Goal: Task Accomplishment & Management: Manage account settings

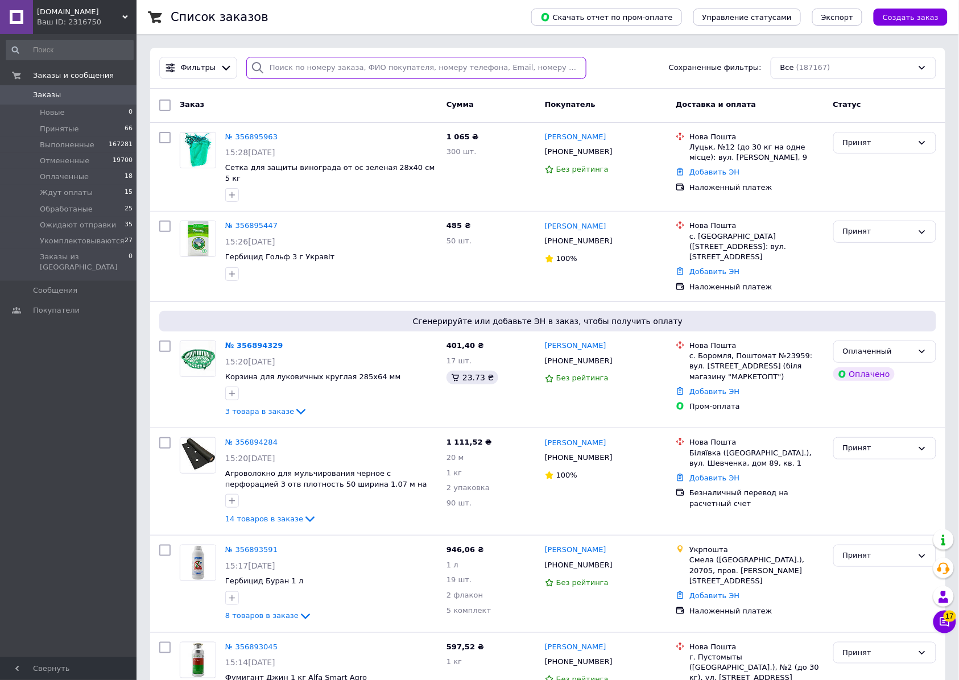
click at [301, 60] on input "search" at bounding box center [416, 68] width 340 height 22
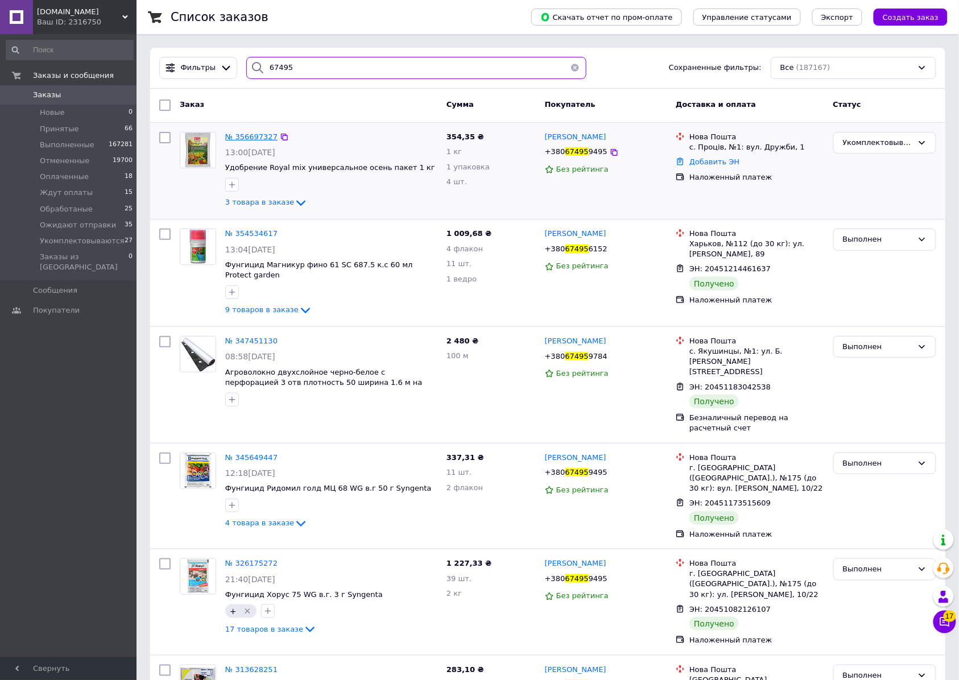
type input "67495"
click at [253, 135] on span "№ 356697327" at bounding box center [251, 137] width 52 height 9
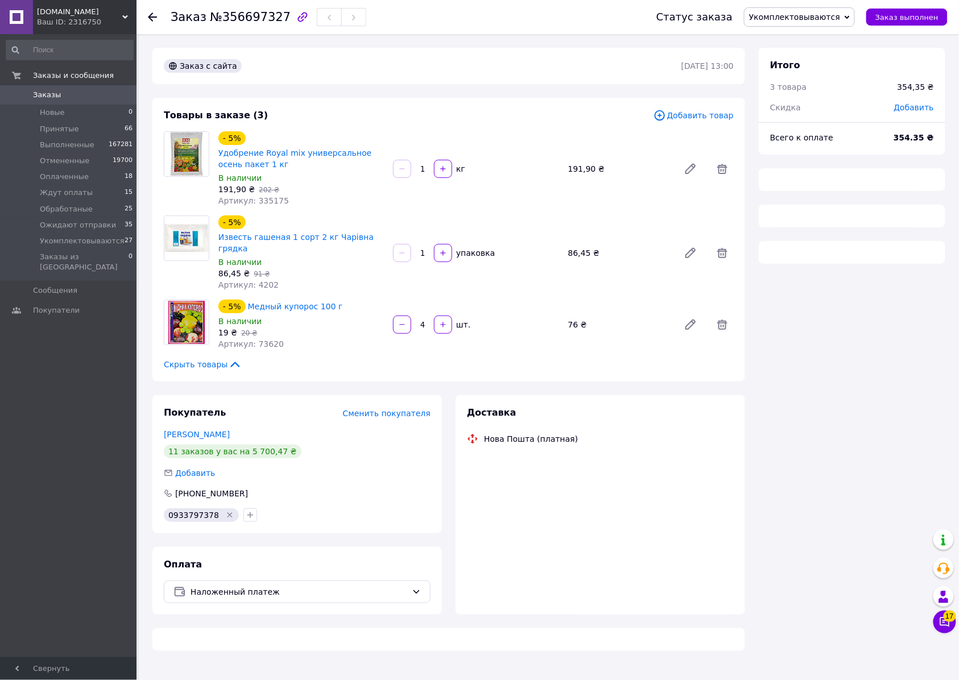
click at [801, 13] on span "Укомплектовываются" at bounding box center [794, 17] width 91 height 9
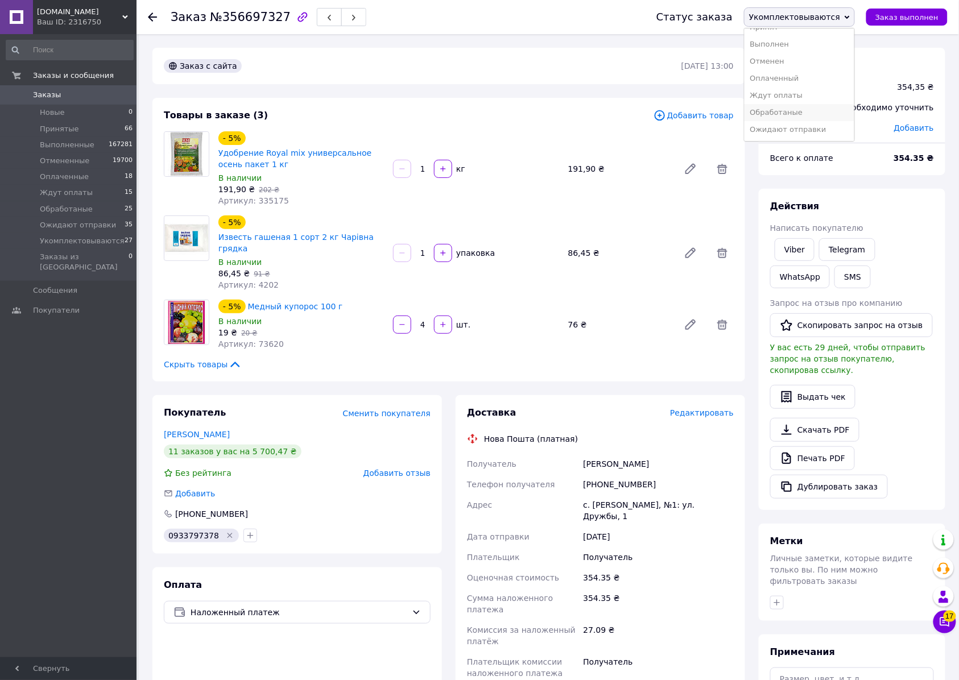
scroll to position [32, 0]
click at [800, 130] on li "Ожидают отправки" at bounding box center [799, 129] width 110 height 17
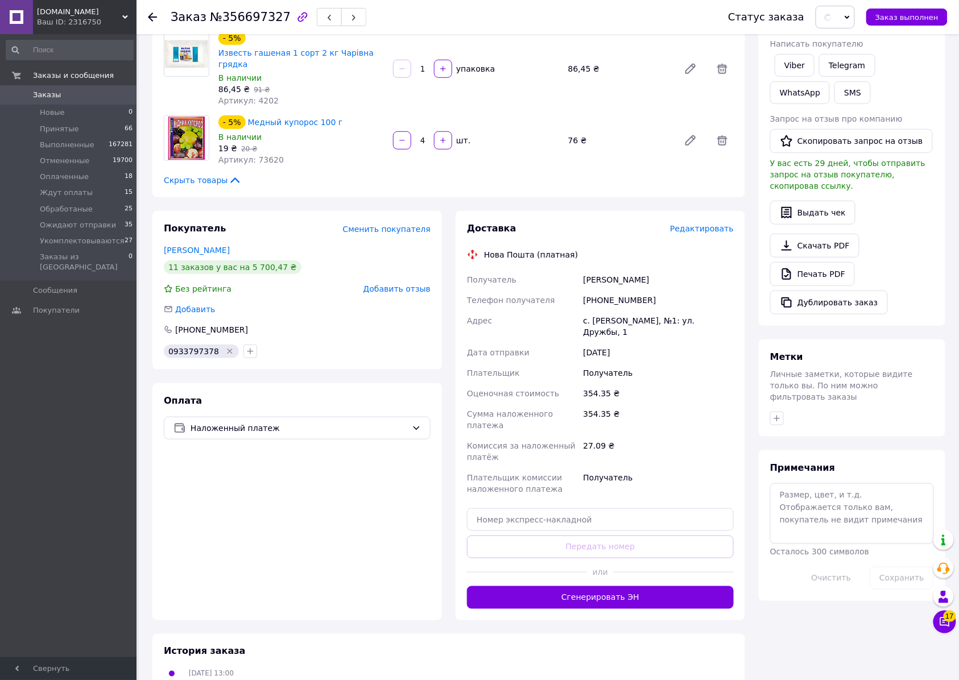
scroll to position [379, 0]
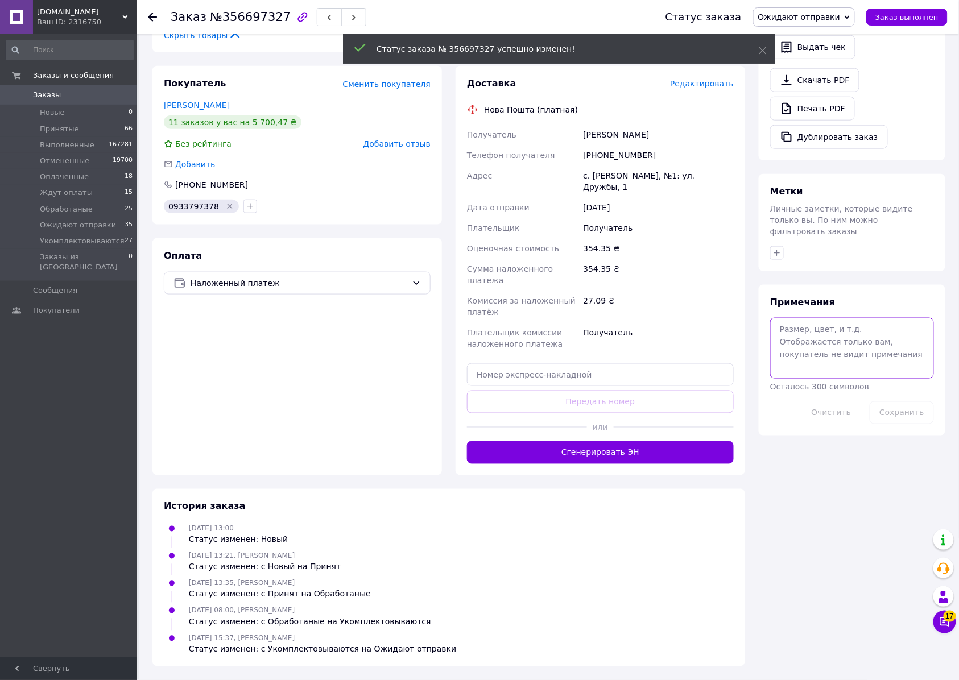
click at [810, 378] on textarea at bounding box center [852, 348] width 164 height 60
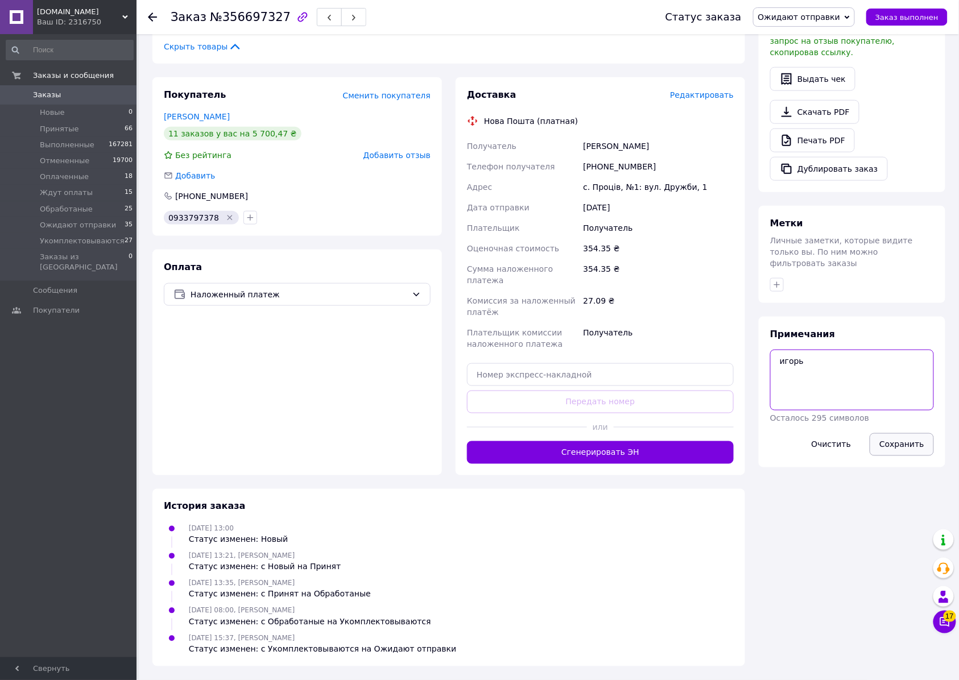
type textarea "игорь"
click at [916, 456] on button "Сохранить" at bounding box center [902, 444] width 64 height 23
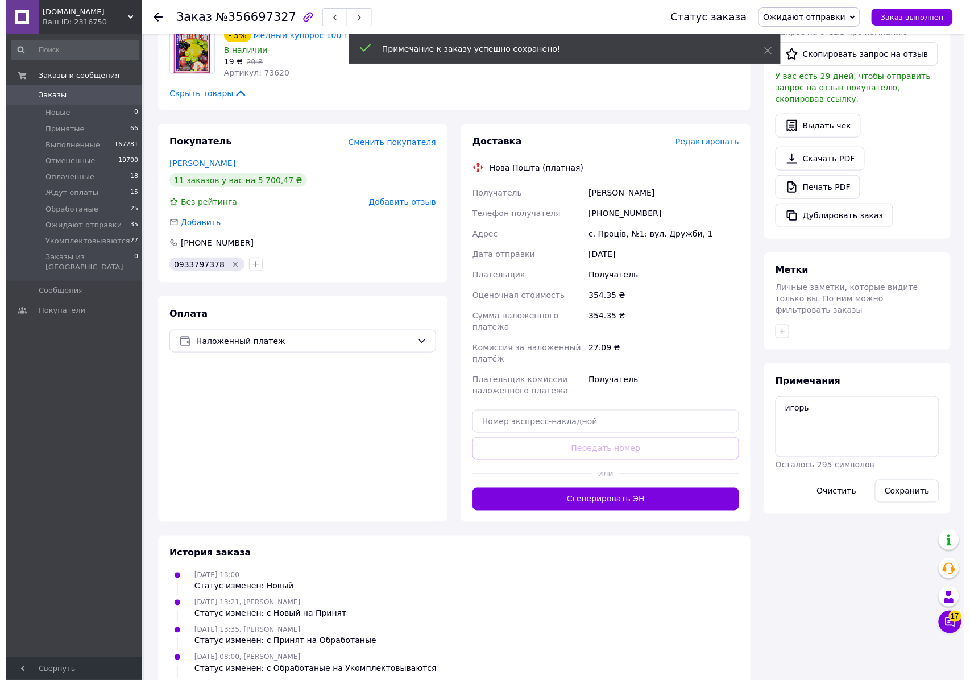
scroll to position [227, 0]
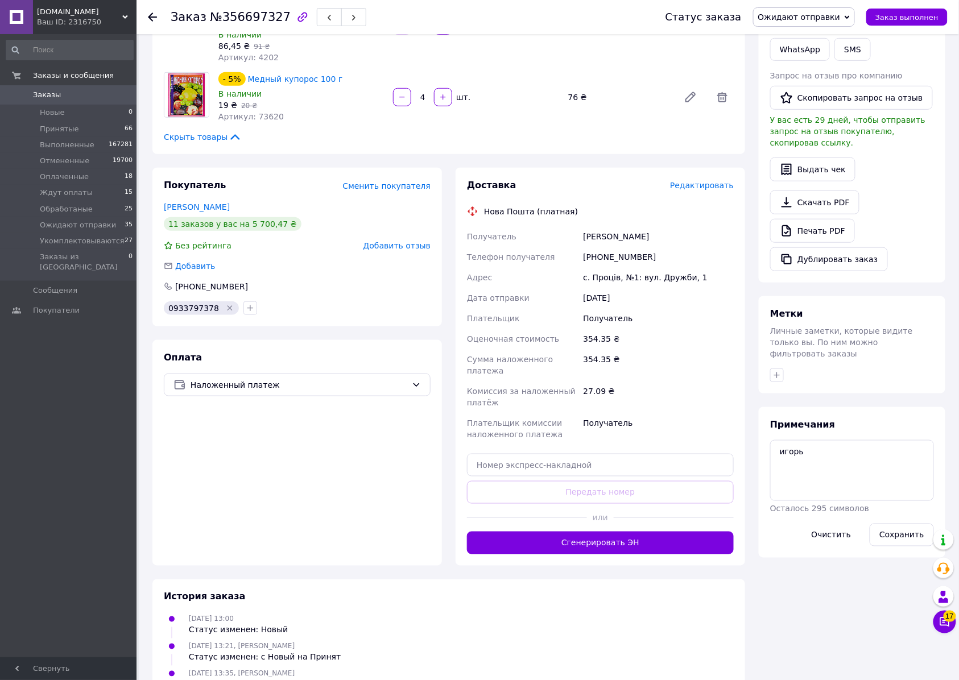
click at [246, 17] on span "№356697327" at bounding box center [250, 17] width 81 height 14
copy span "356697327"
click at [706, 190] on span "Редактировать" at bounding box center [702, 185] width 64 height 9
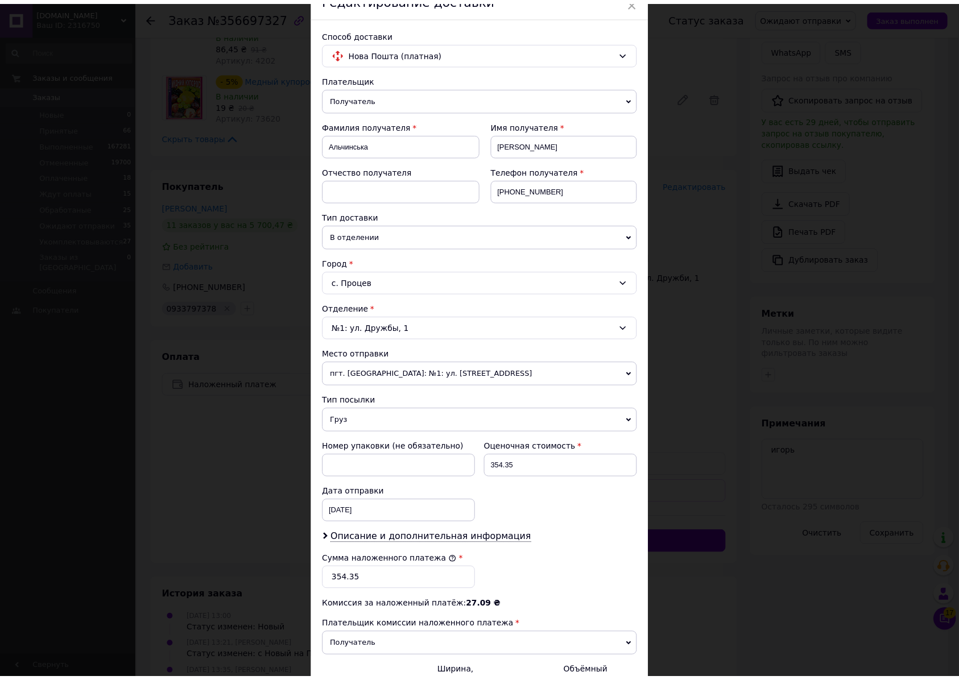
scroll to position [301, 0]
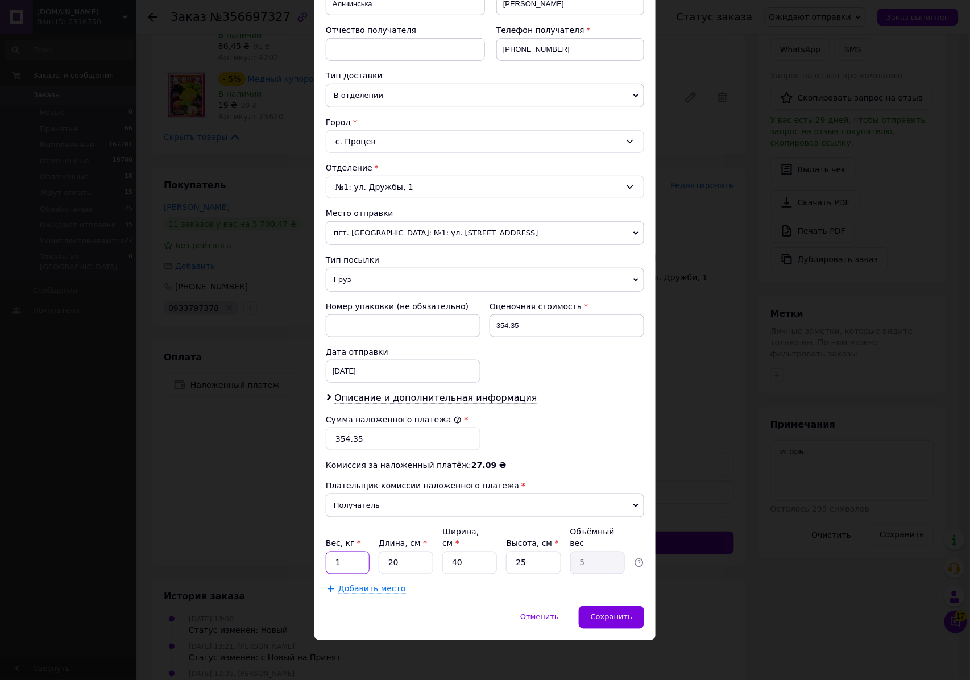
click at [350, 556] on input "1" at bounding box center [348, 563] width 44 height 23
type input "3.7"
type input "3"
type input "0.75"
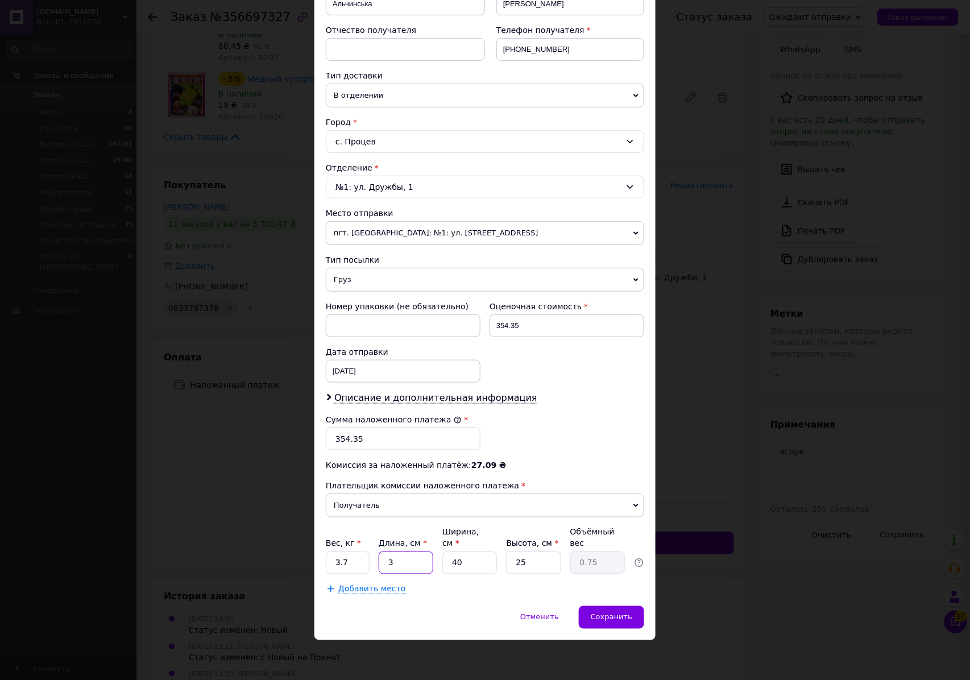
type input "39"
type input "9.75"
type input "39"
type input "2"
type input "0.49"
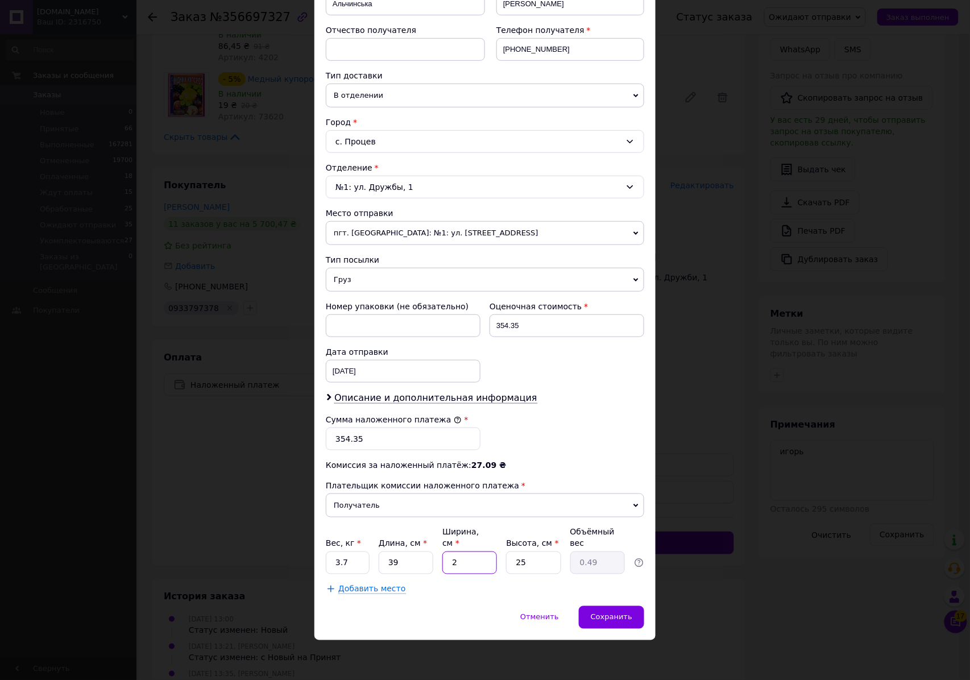
type input "24"
type input "5.85"
type input "24"
type input "1"
type input "0.23"
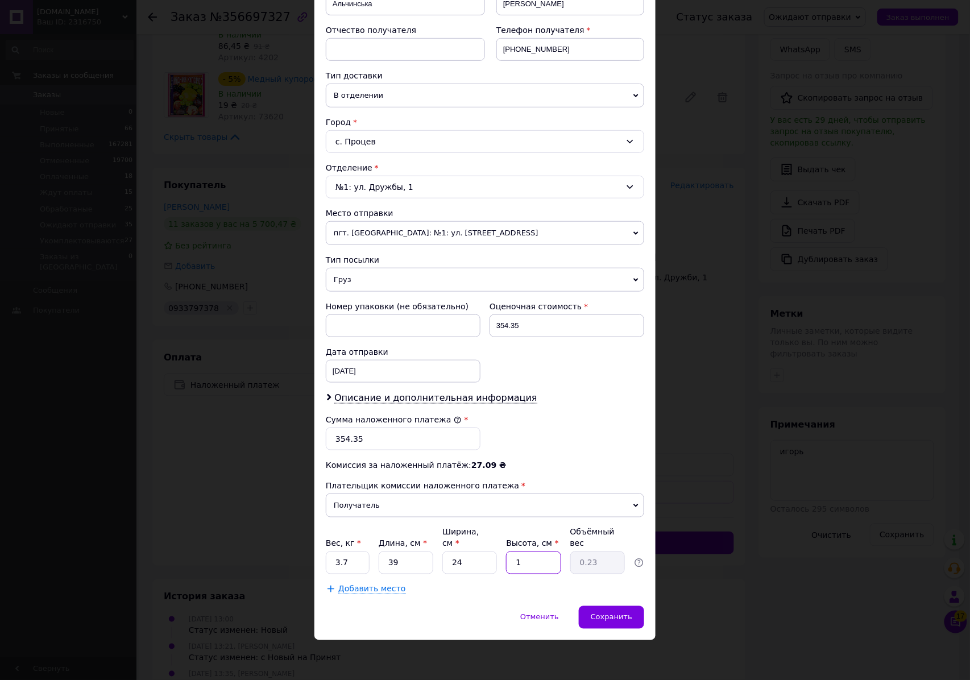
type input "10"
type input "2.34"
type input "10"
click at [616, 619] on span "Сохранить" at bounding box center [612, 617] width 42 height 9
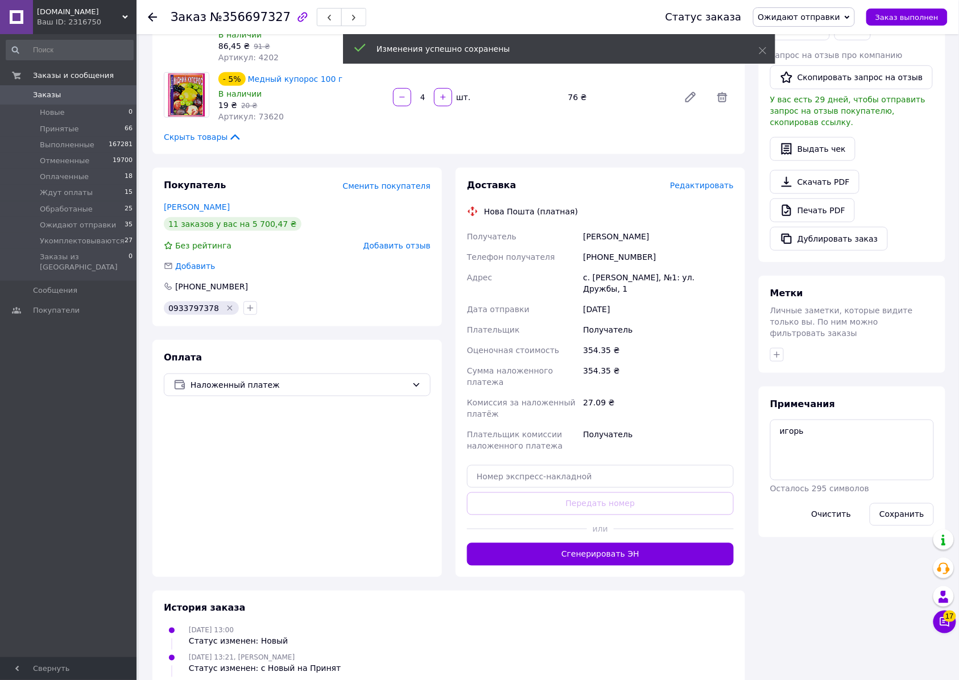
scroll to position [3, 0]
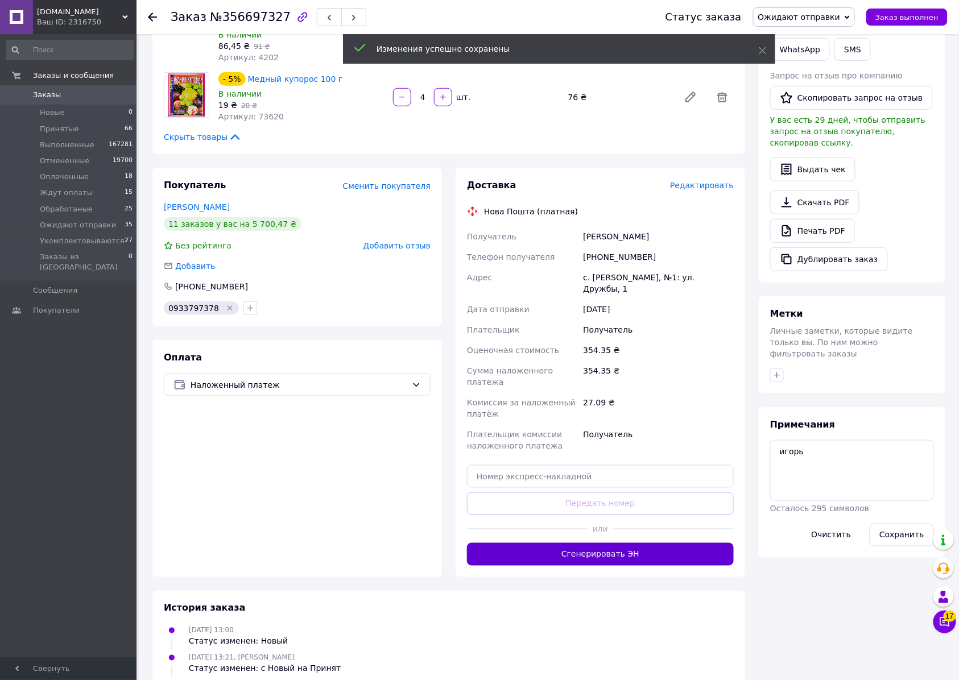
click at [611, 566] on button "Сгенерировать ЭН" at bounding box center [600, 554] width 267 height 23
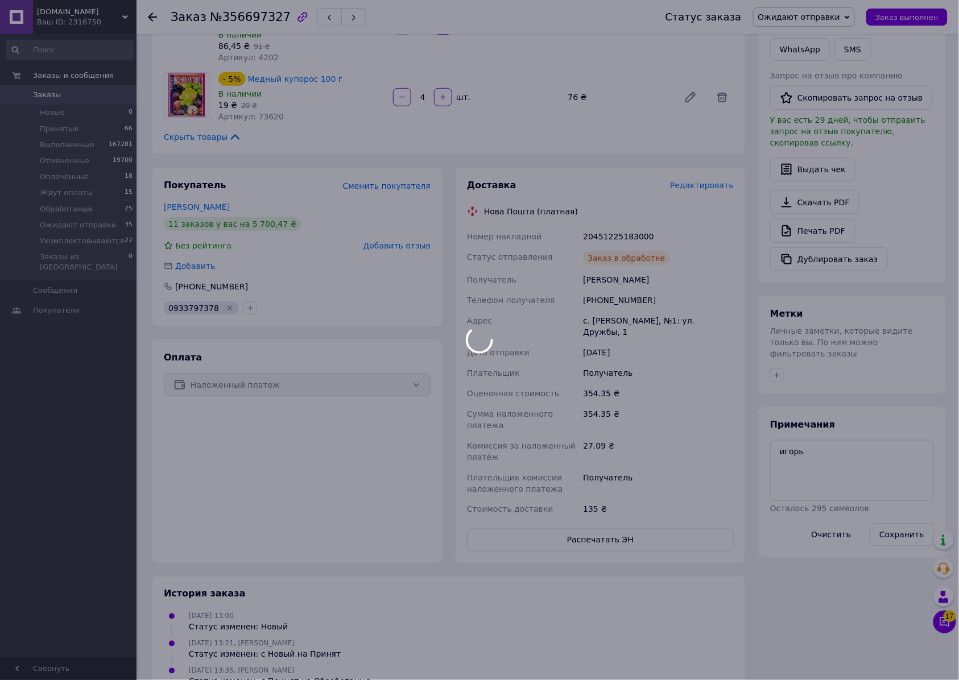
scroll to position [36, 0]
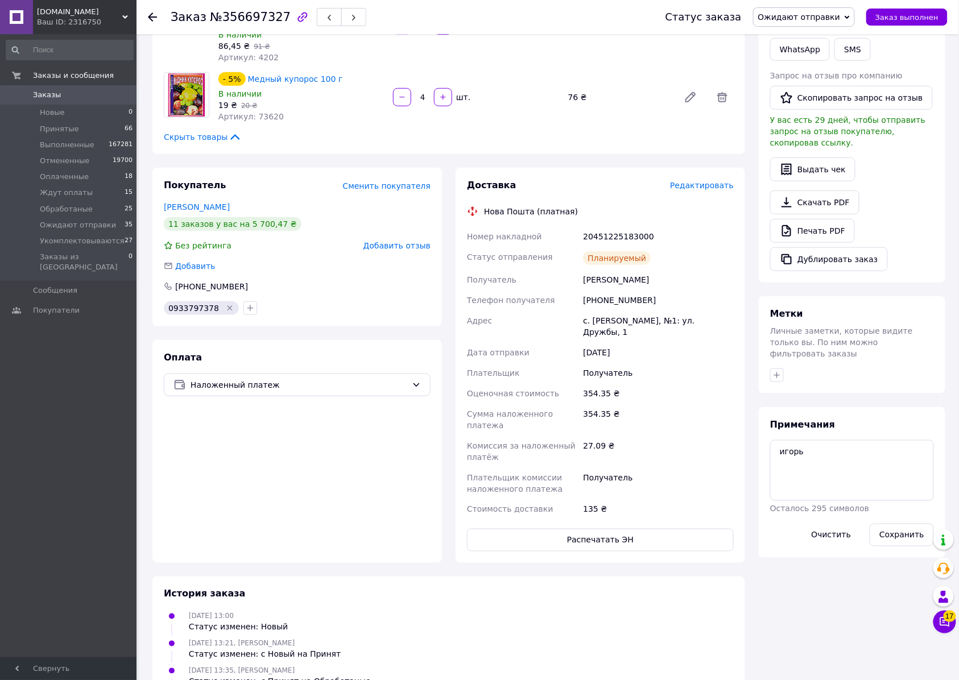
click at [615, 247] on div "20451225183000" at bounding box center [658, 236] width 155 height 20
copy div "20451225183000"
click at [631, 552] on button "Распечатать ЭН" at bounding box center [600, 540] width 267 height 23
click at [45, 98] on span "Заказы" at bounding box center [47, 95] width 28 height 10
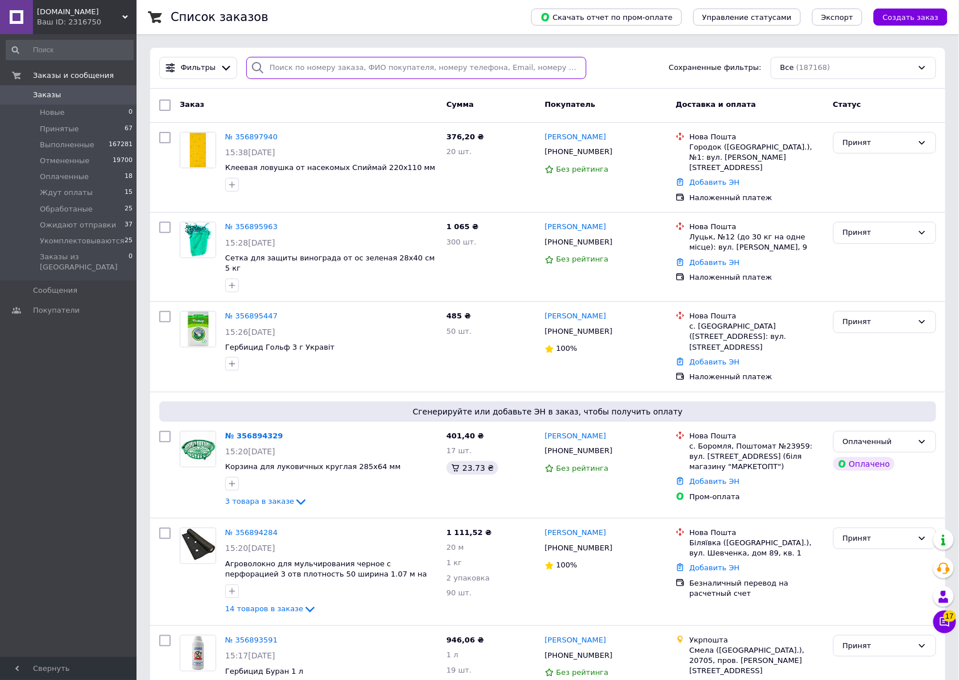
click at [280, 67] on input "search" at bounding box center [416, 68] width 340 height 22
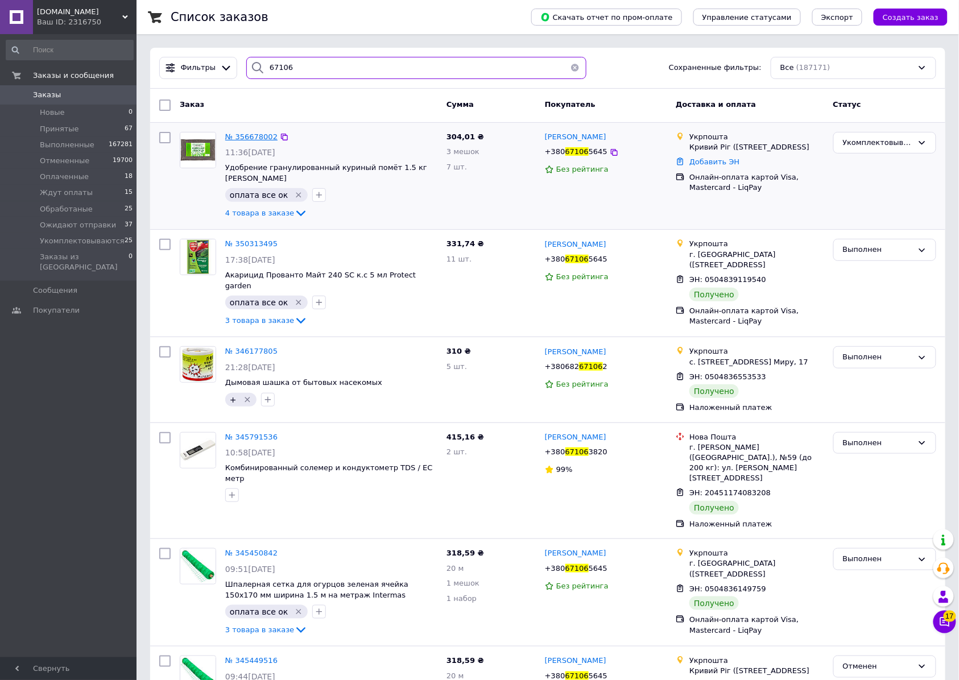
type input "67106"
click at [246, 136] on span "№ 356678002" at bounding box center [251, 137] width 52 height 9
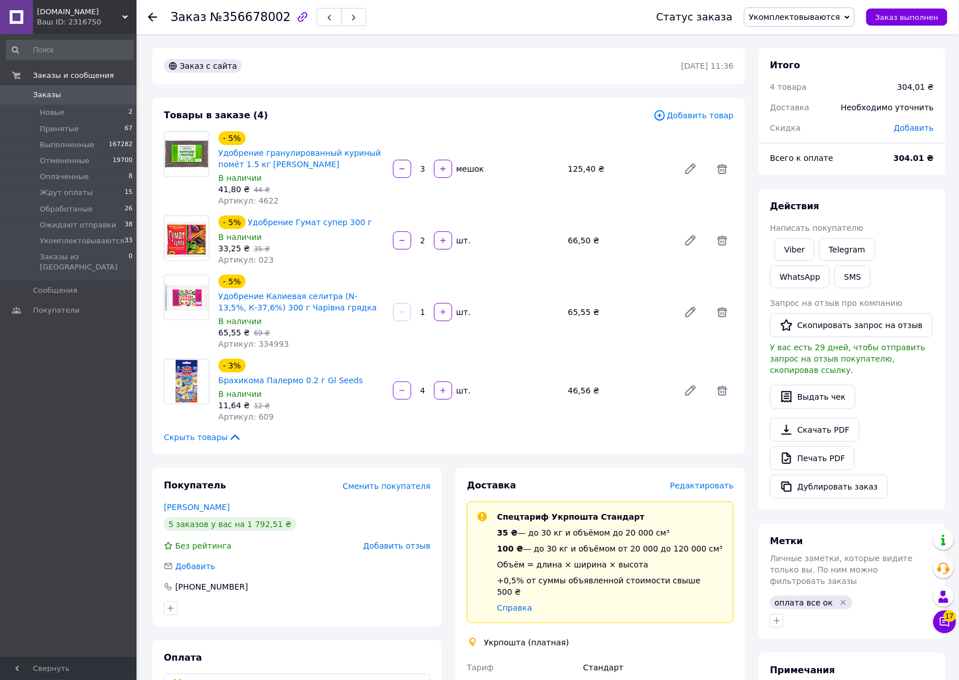
click at [765, 19] on span "Укомплектовываются" at bounding box center [794, 17] width 91 height 9
click at [776, 129] on li "Ожидают отправки" at bounding box center [799, 129] width 110 height 17
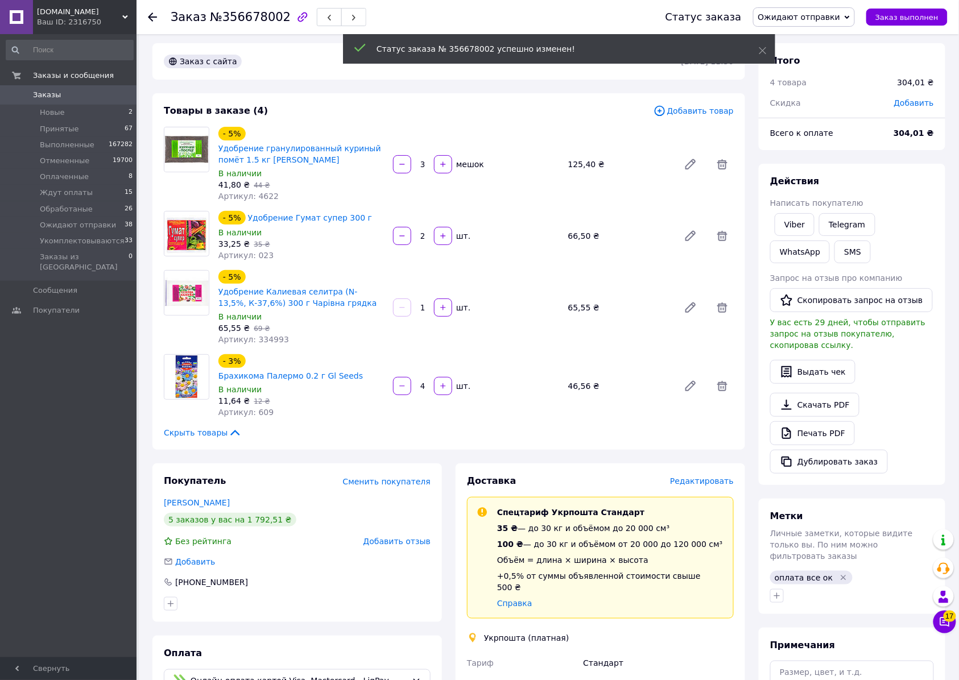
scroll to position [303, 0]
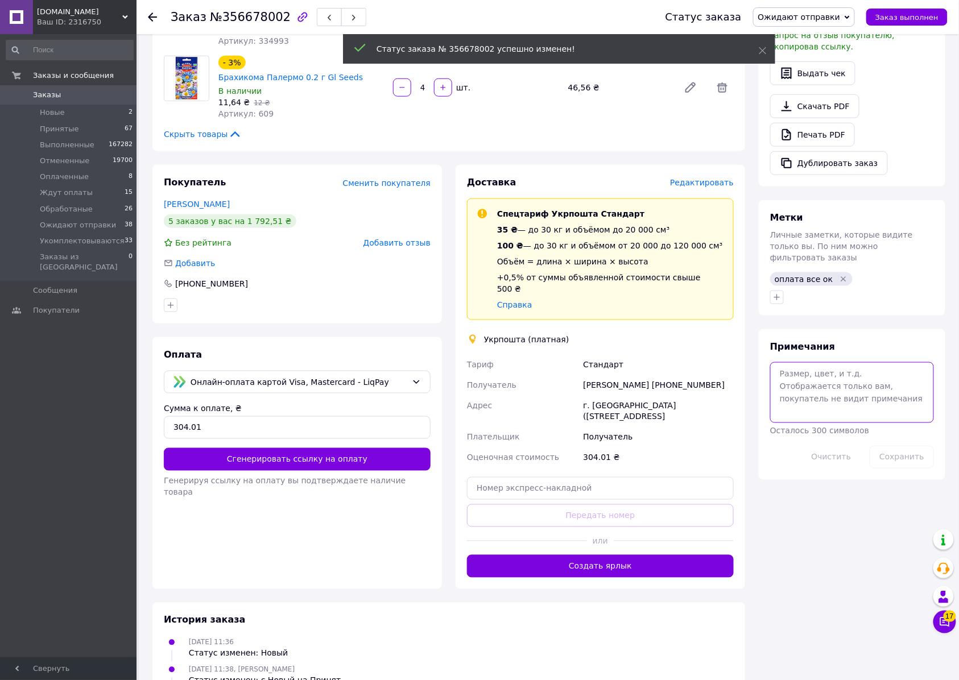
click at [850, 423] on textarea at bounding box center [852, 392] width 164 height 60
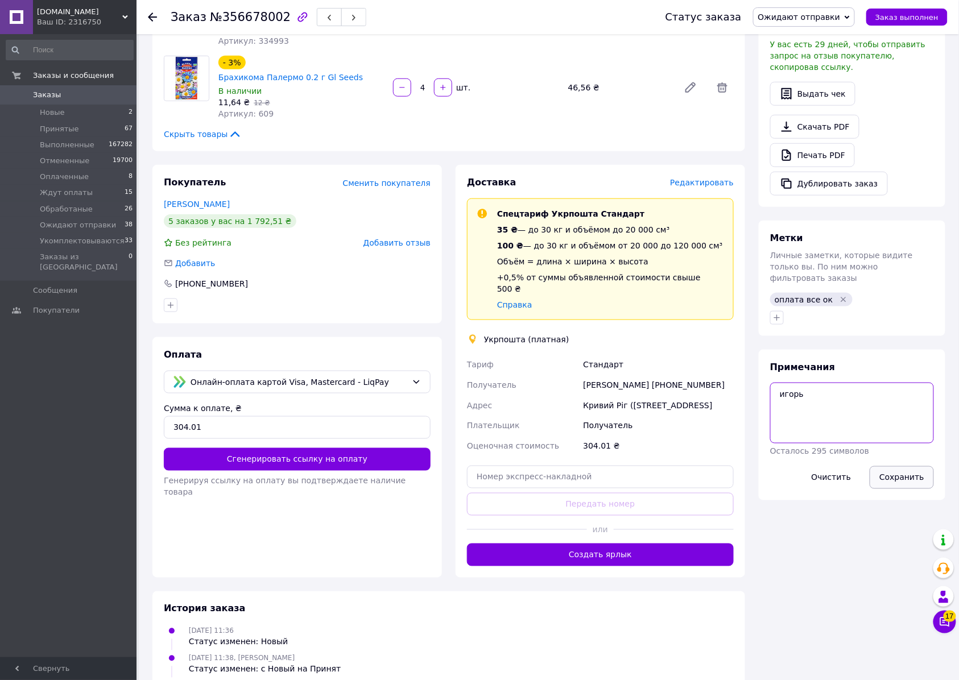
type textarea "игорь"
click at [886, 489] on button "Сохранить" at bounding box center [902, 477] width 64 height 23
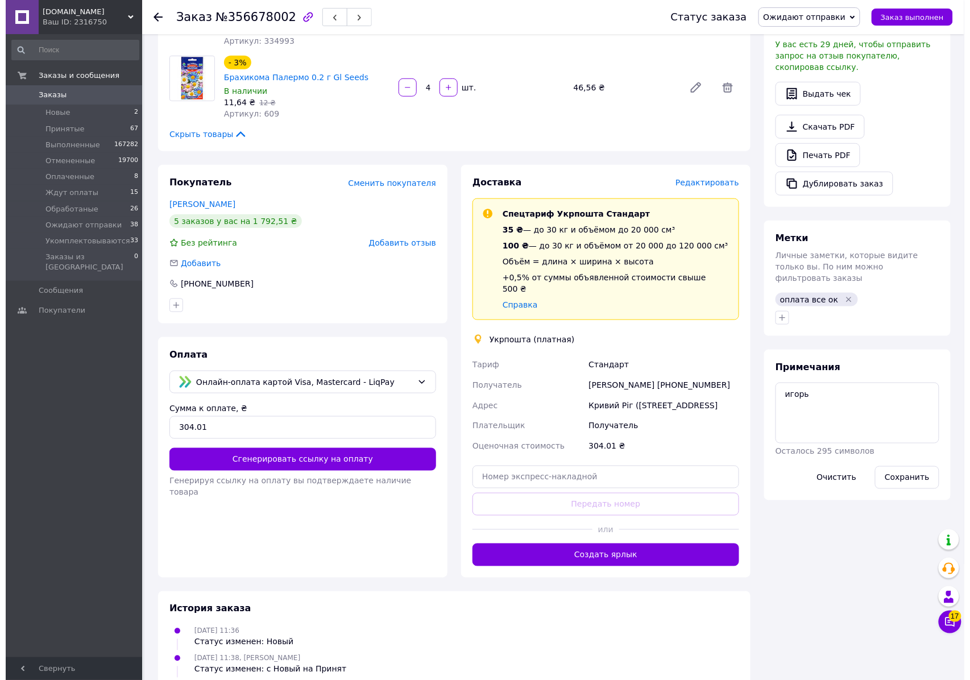
scroll to position [379, 0]
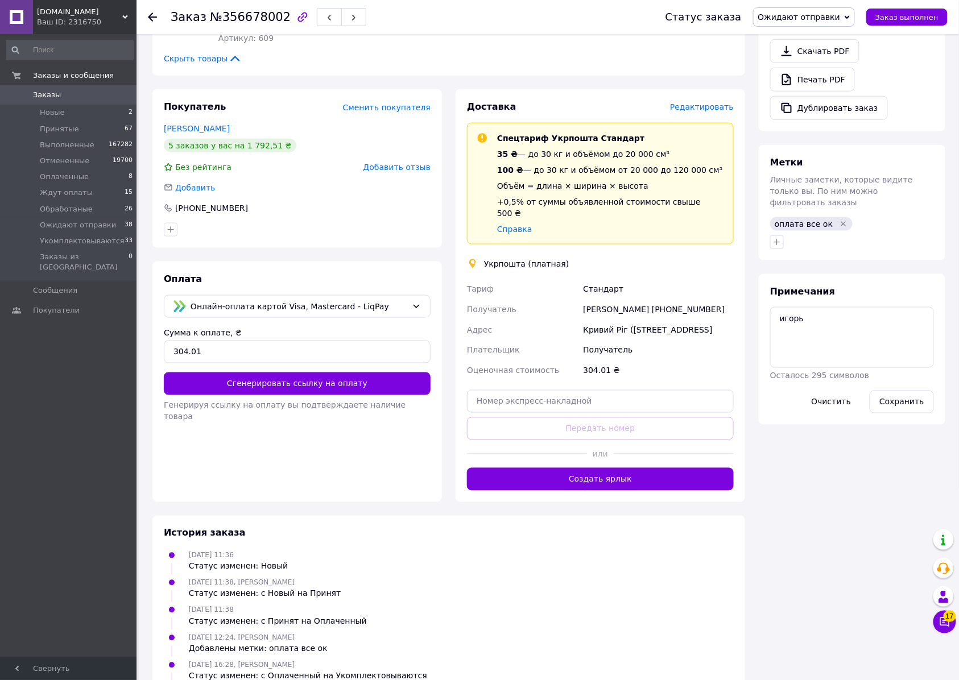
click at [245, 18] on span "№356678002" at bounding box center [250, 17] width 81 height 14
copy span "356678002"
click at [703, 111] on span "Редактировать" at bounding box center [702, 106] width 64 height 9
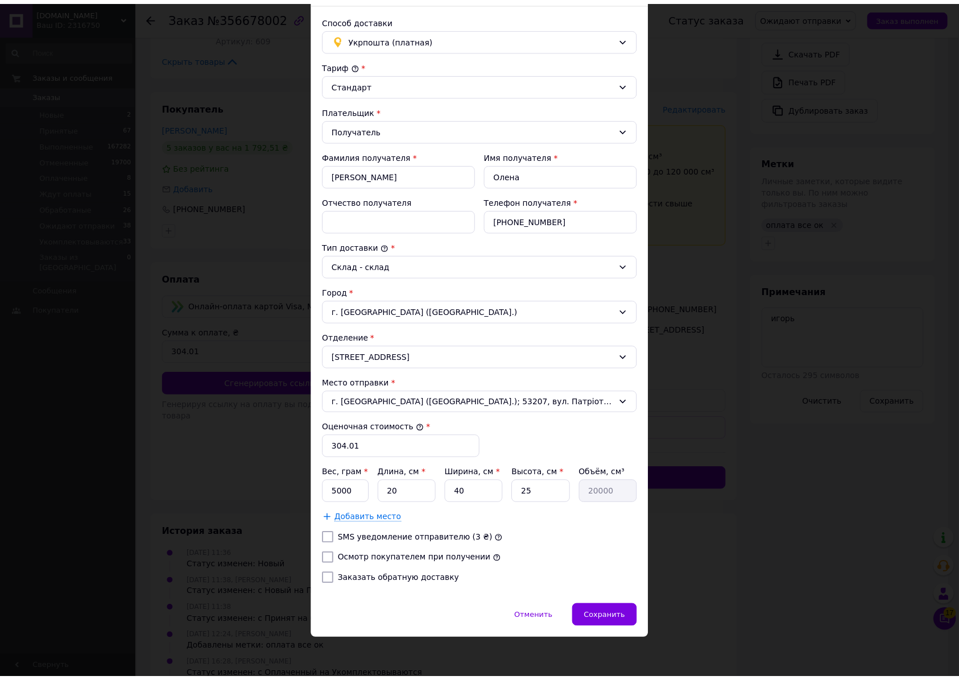
scroll to position [168, 0]
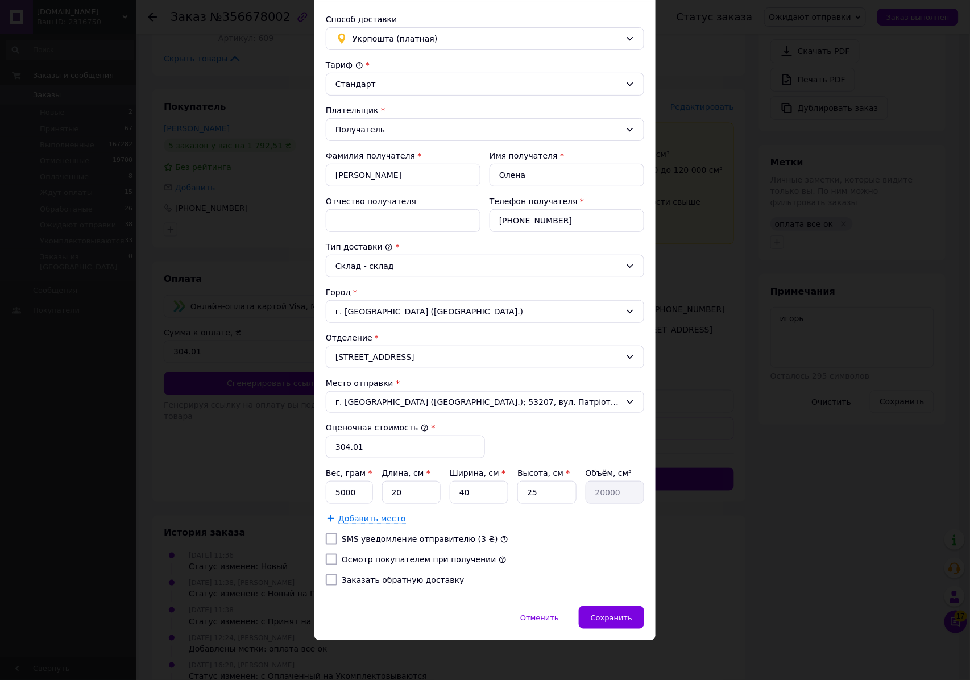
click at [328, 554] on input "Осмотр покупателем при получении" at bounding box center [331, 559] width 11 height 11
checkbox input "true"
click at [345, 481] on input "5000" at bounding box center [349, 492] width 47 height 23
type input "5600"
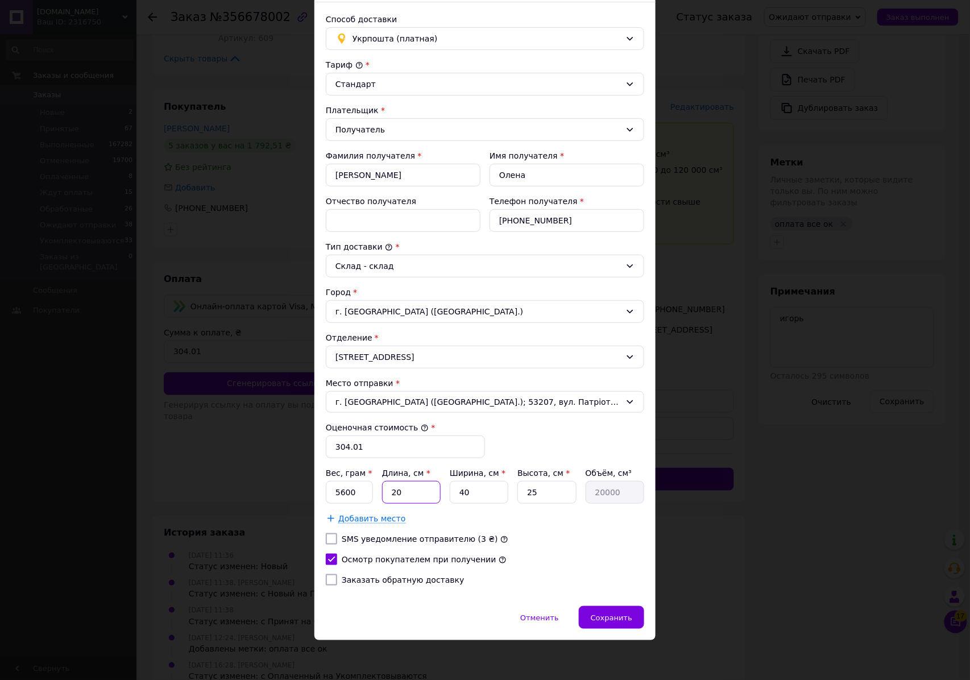
type input "2"
type input "2000"
type input "29"
type input "29000"
type input "29"
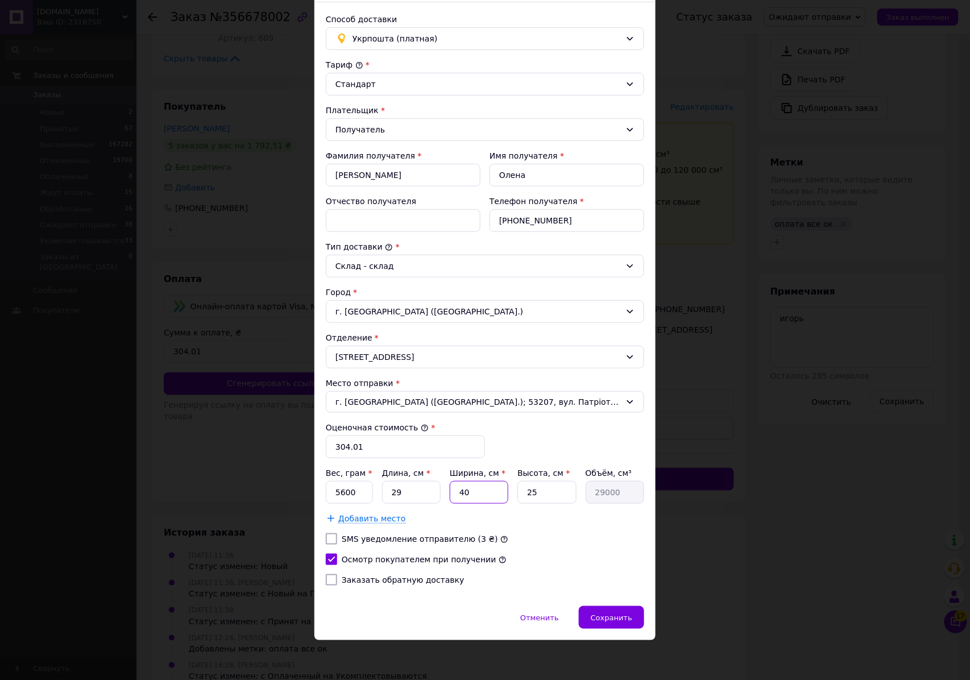
type input "2"
type input "1450"
type input "29"
type input "21025"
type input "29"
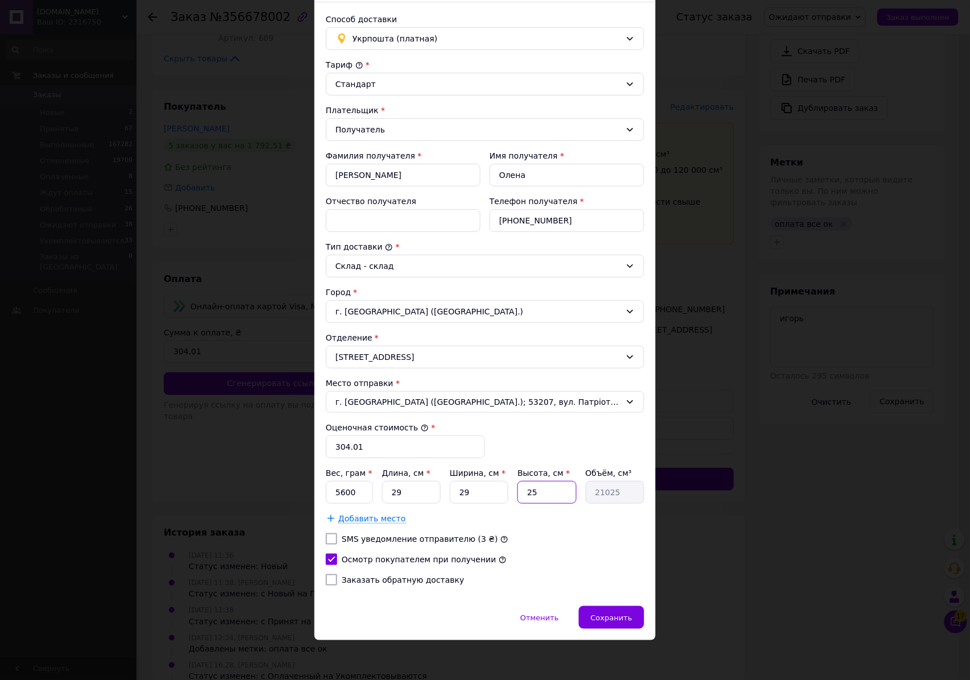
type input "1"
type input "841"
type input "11"
type input "9251"
type input "11"
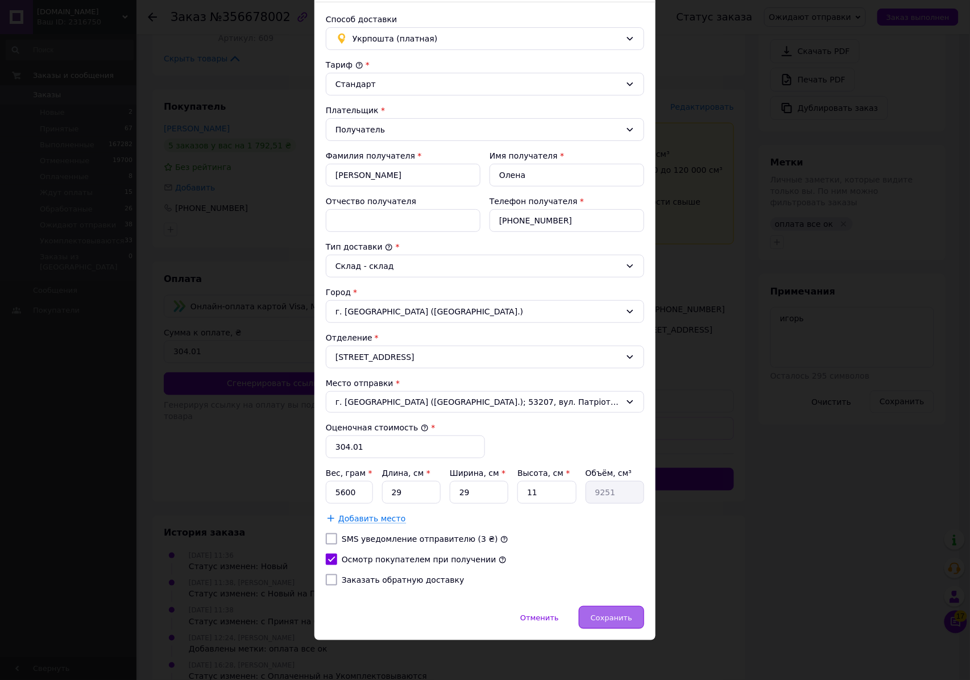
click at [621, 616] on span "Сохранить" at bounding box center [612, 618] width 42 height 9
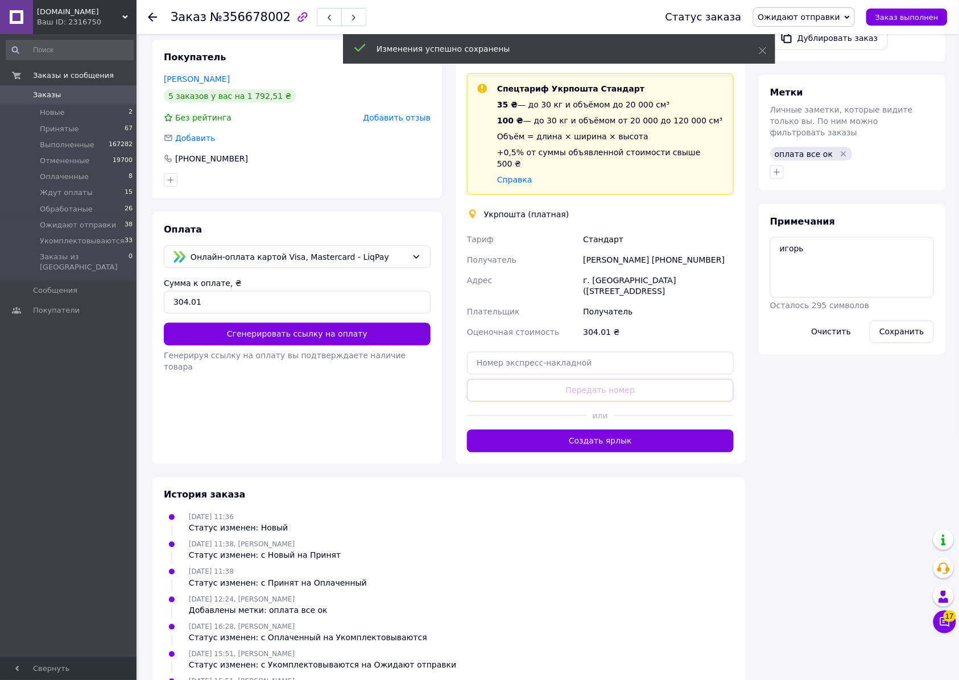
scroll to position [455, 0]
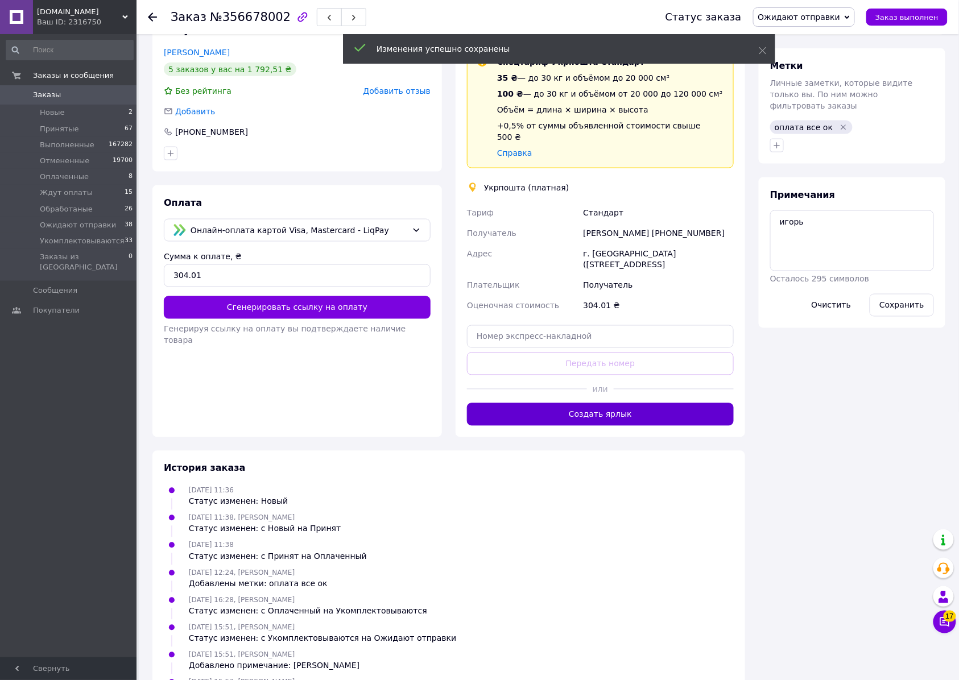
click at [613, 426] on button "Создать ярлык" at bounding box center [600, 414] width 267 height 23
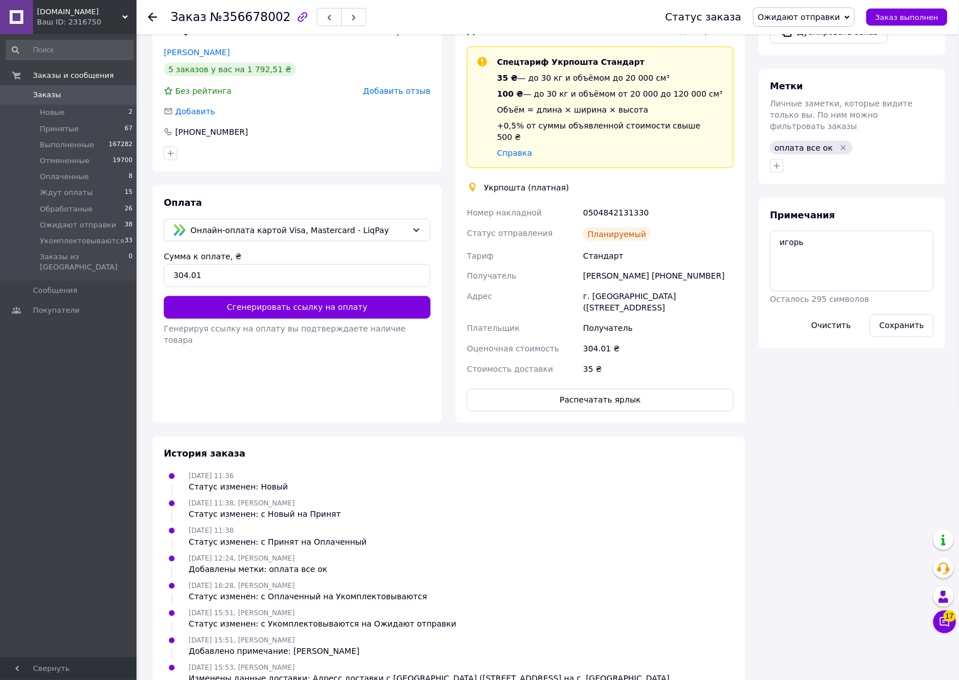
click at [629, 223] on div "0504842131330" at bounding box center [658, 212] width 155 height 20
copy div "0504842131330"
click at [598, 412] on button "Распечатать ярлык" at bounding box center [600, 400] width 267 height 23
click at [42, 97] on span "Заказы" at bounding box center [47, 95] width 28 height 10
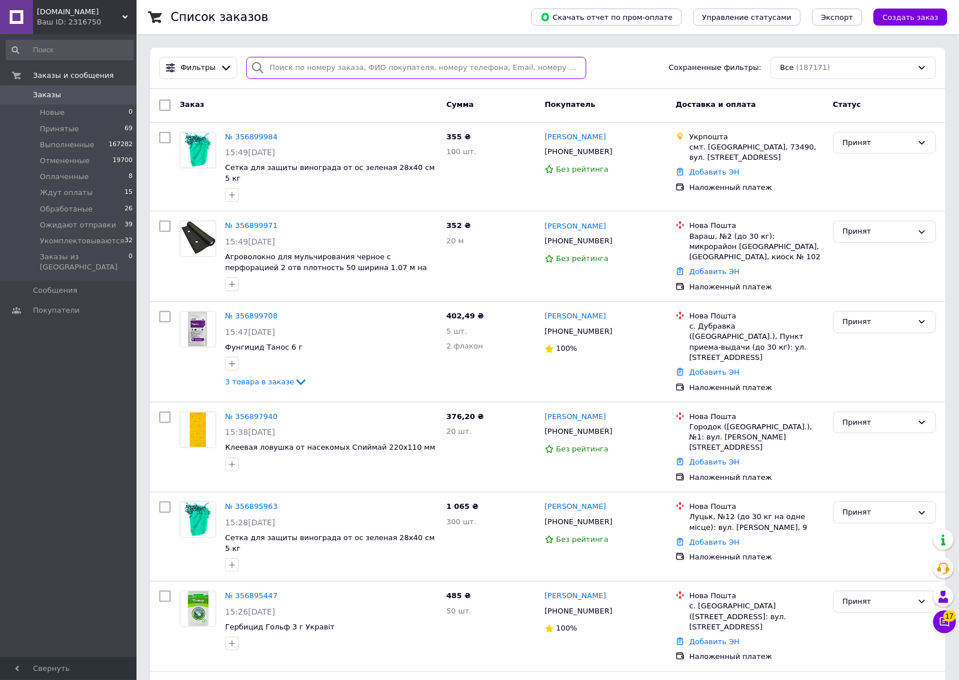
click at [280, 72] on input "search" at bounding box center [416, 68] width 340 height 22
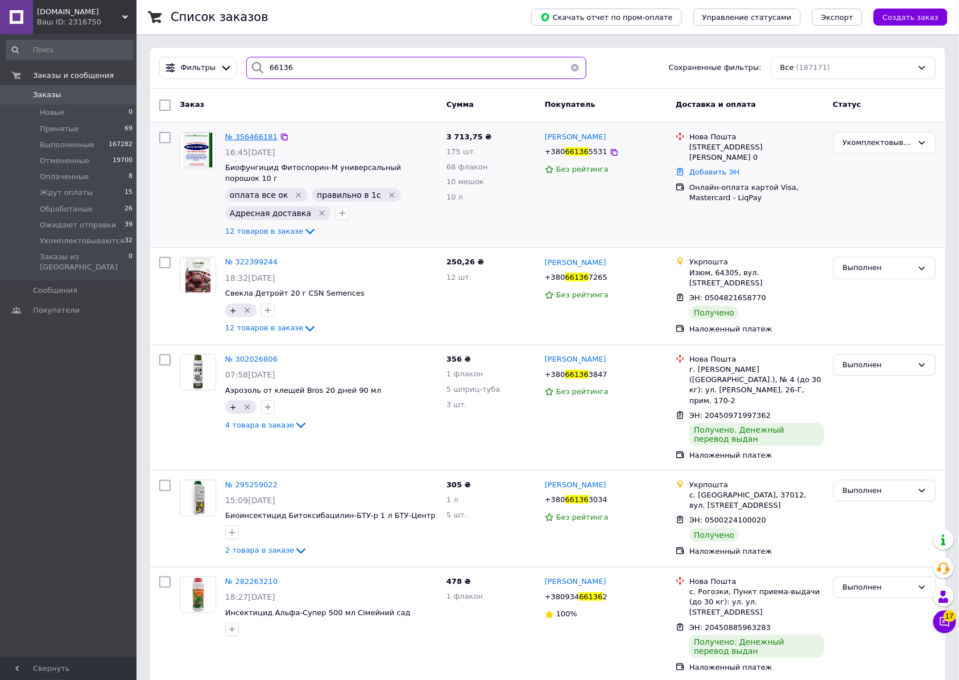
type input "66136"
click at [246, 135] on span "№ 356466181" at bounding box center [251, 137] width 52 height 9
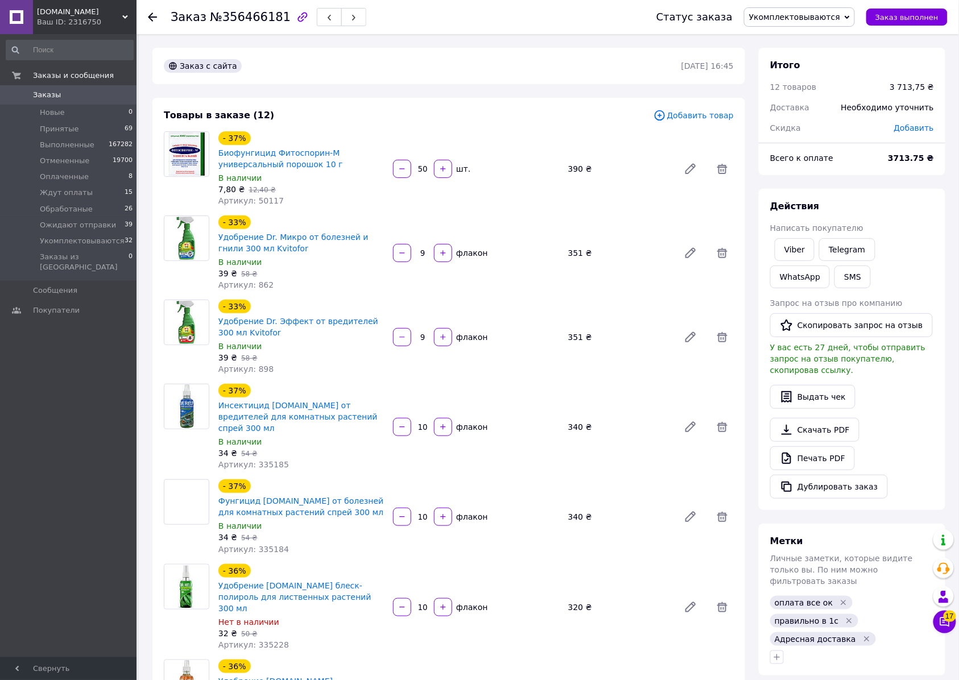
scroll to position [69, 0]
click at [794, 15] on span "Укомплектовываются" at bounding box center [794, 17] width 91 height 9
click at [817, 128] on li "Ожидают отправки" at bounding box center [799, 129] width 110 height 17
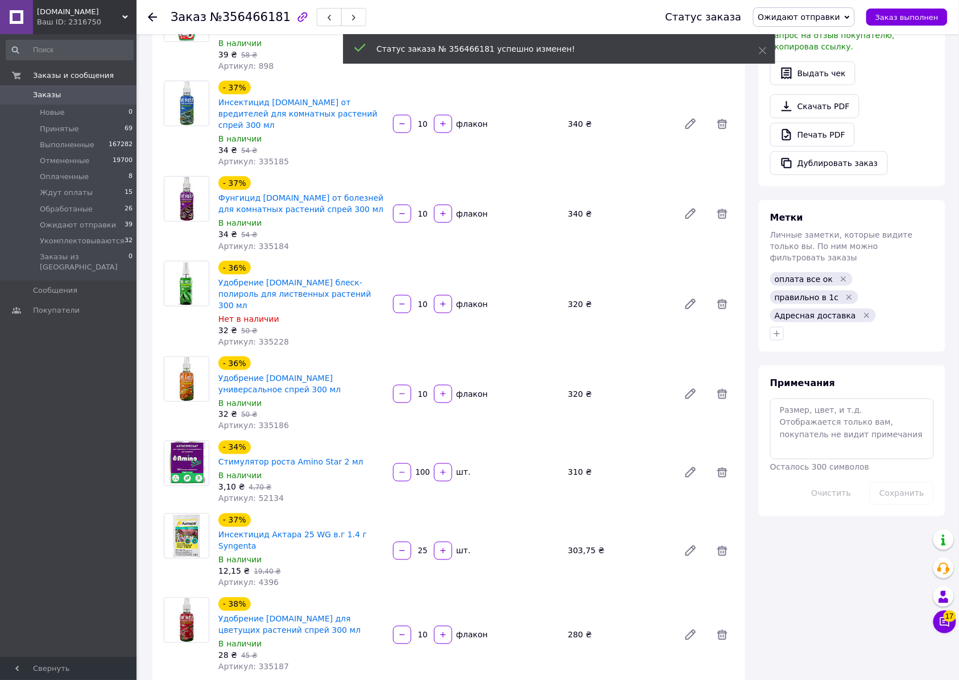
scroll to position [102, 0]
click at [838, 459] on textarea at bounding box center [852, 429] width 164 height 60
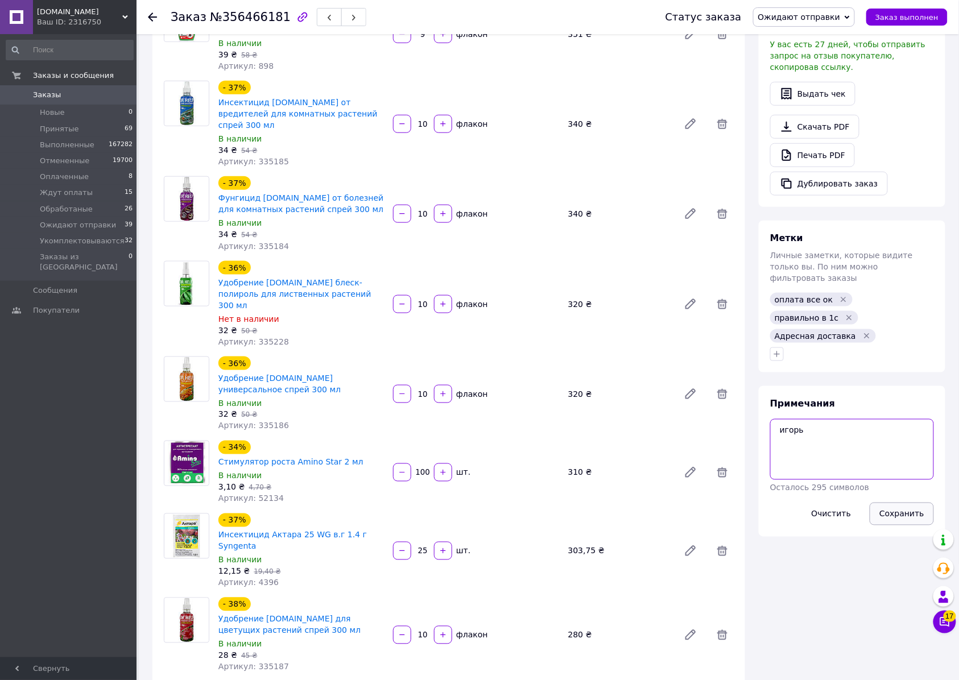
type textarea "игорь"
click at [905, 525] on button "Сохранить" at bounding box center [902, 514] width 64 height 23
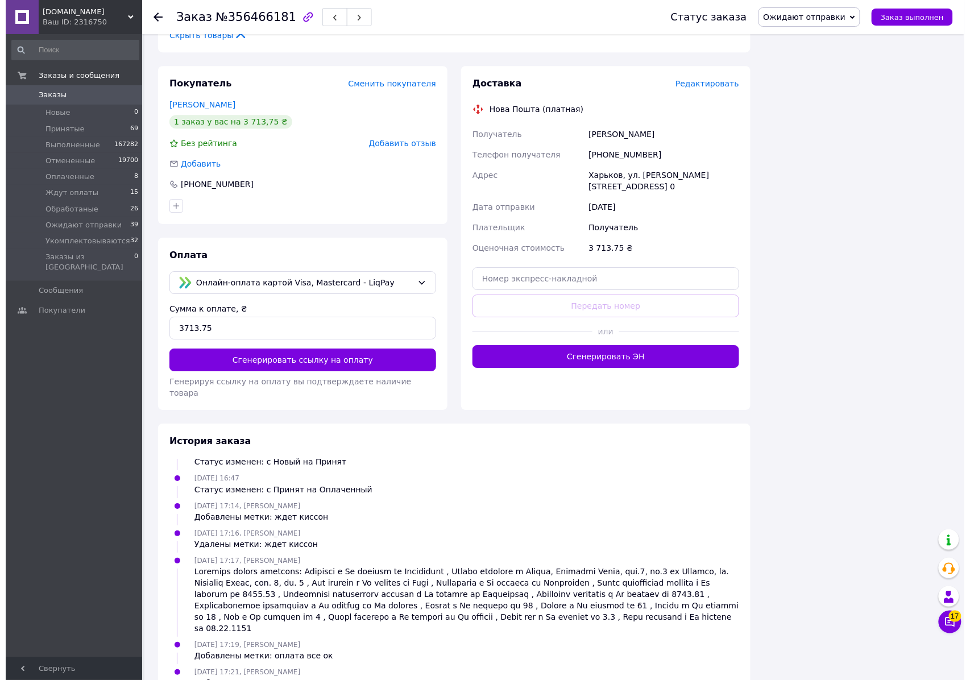
scroll to position [1061, 0]
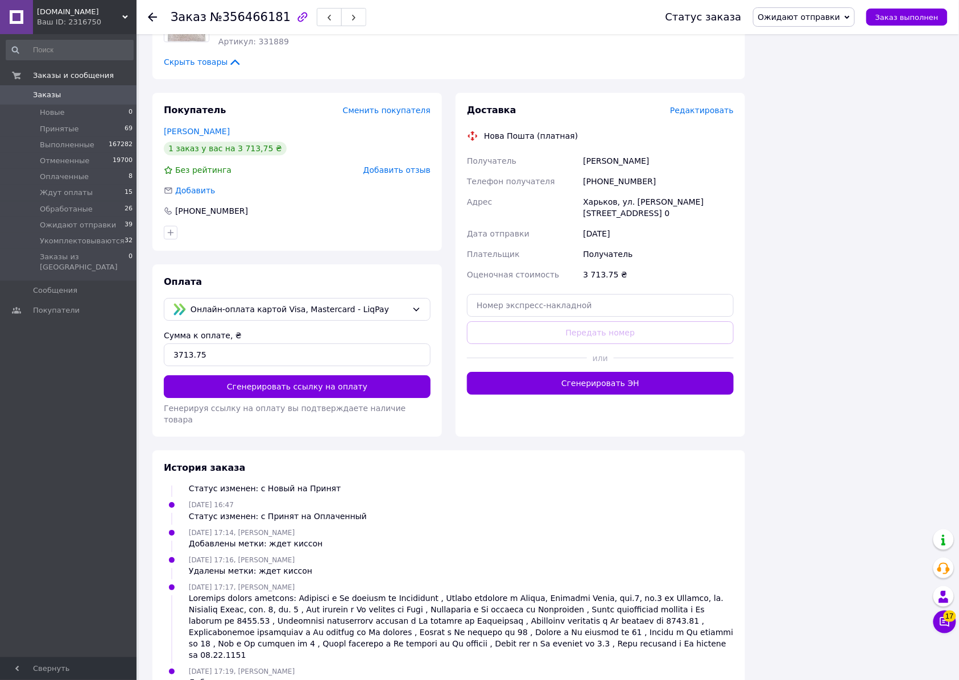
click at [256, 16] on span "№356466181" at bounding box center [250, 17] width 81 height 14
copy span "356466181"
click at [701, 115] on span "Редактировать" at bounding box center [702, 110] width 64 height 9
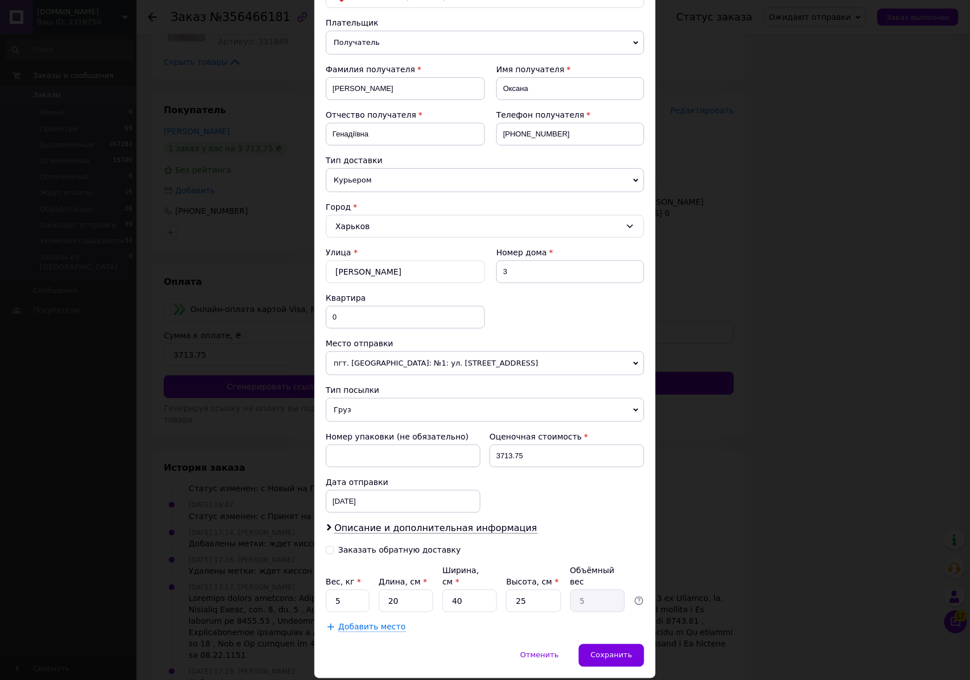
scroll to position [151, 0]
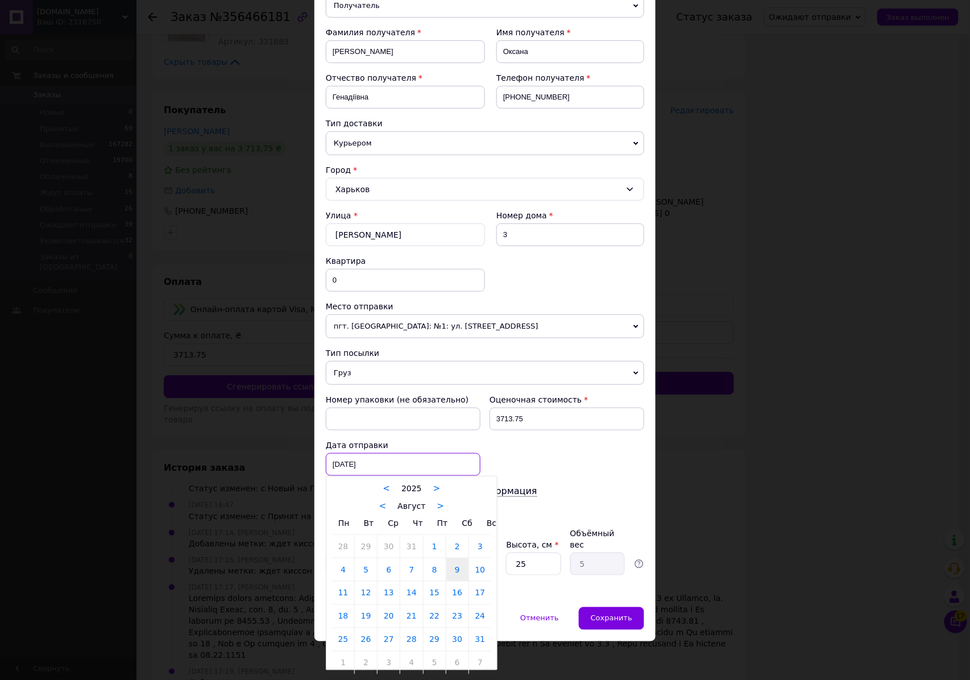
click at [416, 476] on div "[DATE] < 2025 > < Август > Пн Вт Ср Чт Пт Сб Вс 28 29 30 31 1 2 3 4 5 6 7 8 9 1…" at bounding box center [403, 464] width 155 height 23
click at [372, 589] on link "12" at bounding box center [366, 592] width 22 height 23
type input "[DATE]"
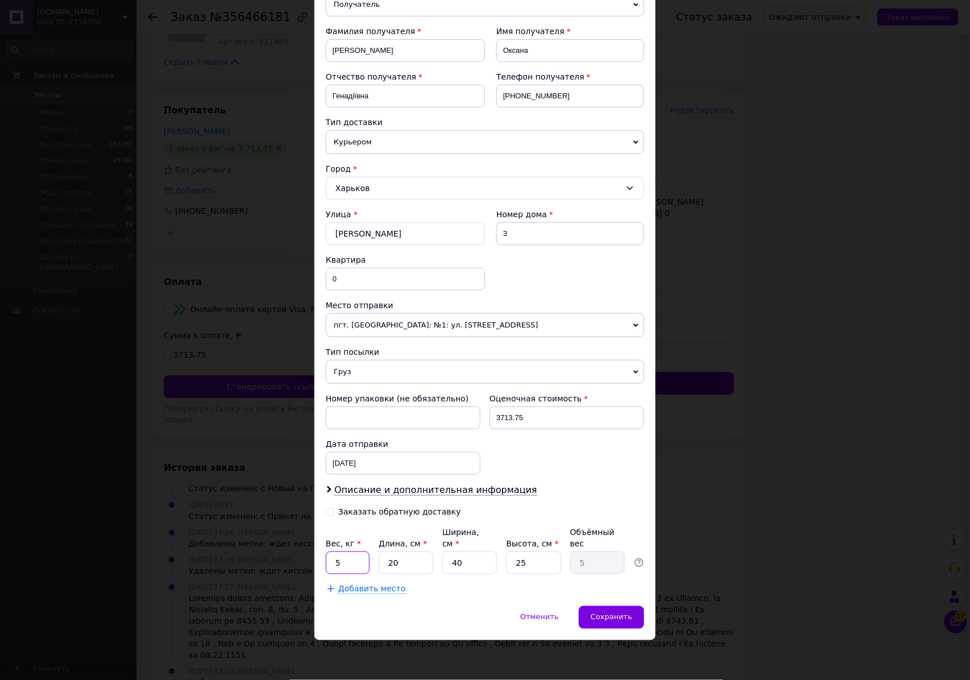
click at [349, 562] on input "5" at bounding box center [348, 563] width 44 height 23
type input "27.8"
type input "5"
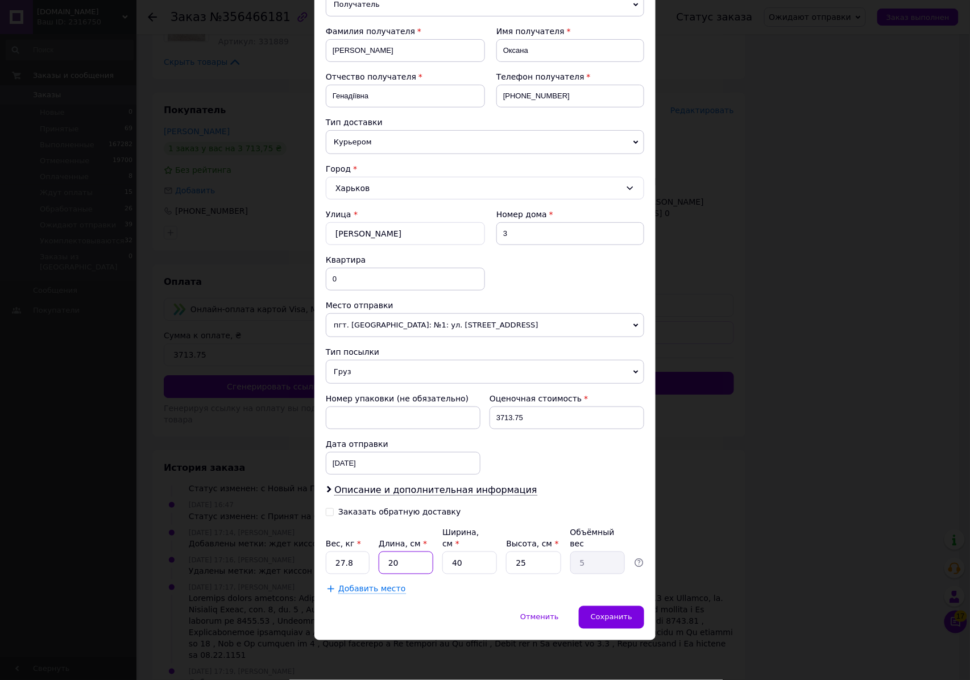
type input "1.25"
type input "58"
type input "14.5"
type input "58"
type input "3"
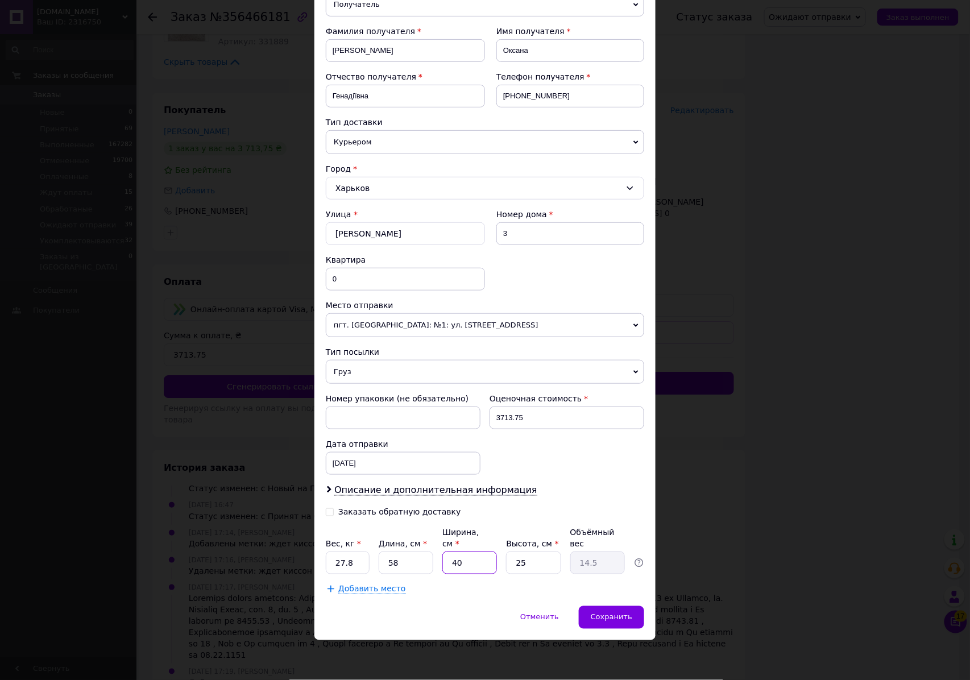
type input "1.09"
type input "39"
type input "14.14"
type input "39"
type input "3"
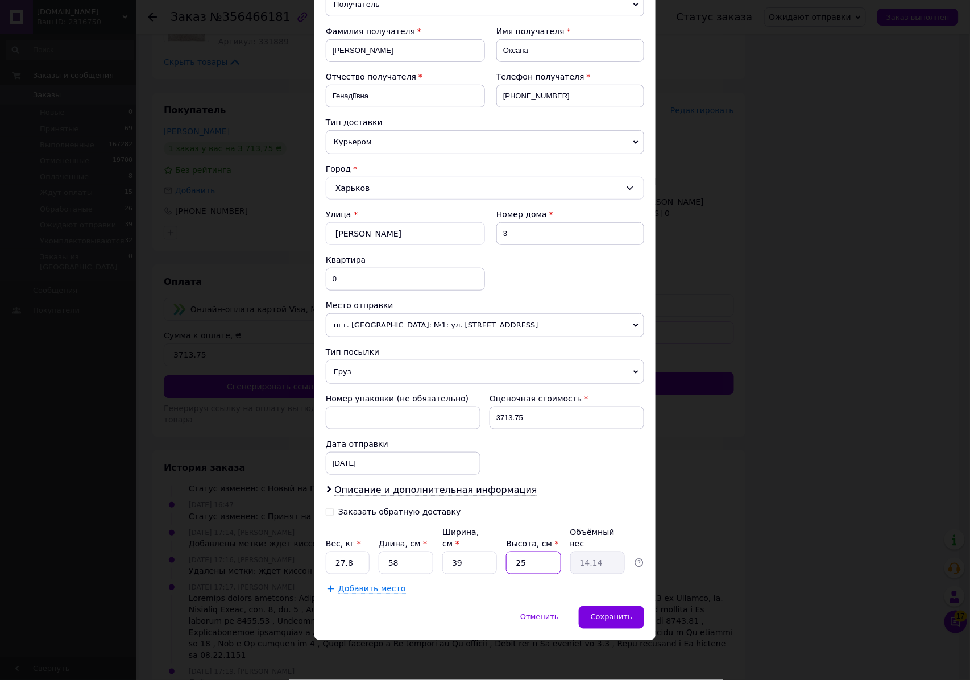
type input "1.7"
type input "3"
type input "2"
type input "1.13"
type input "29"
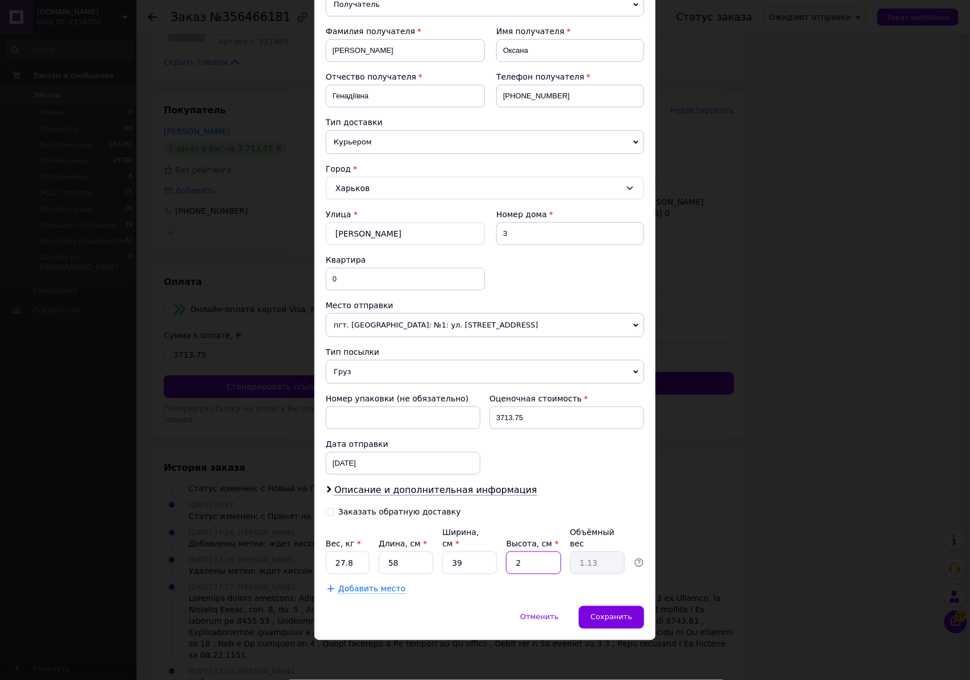
type input "16.4"
type input "29"
click at [376, 587] on span "Добавить место" at bounding box center [372, 590] width 68 height 10
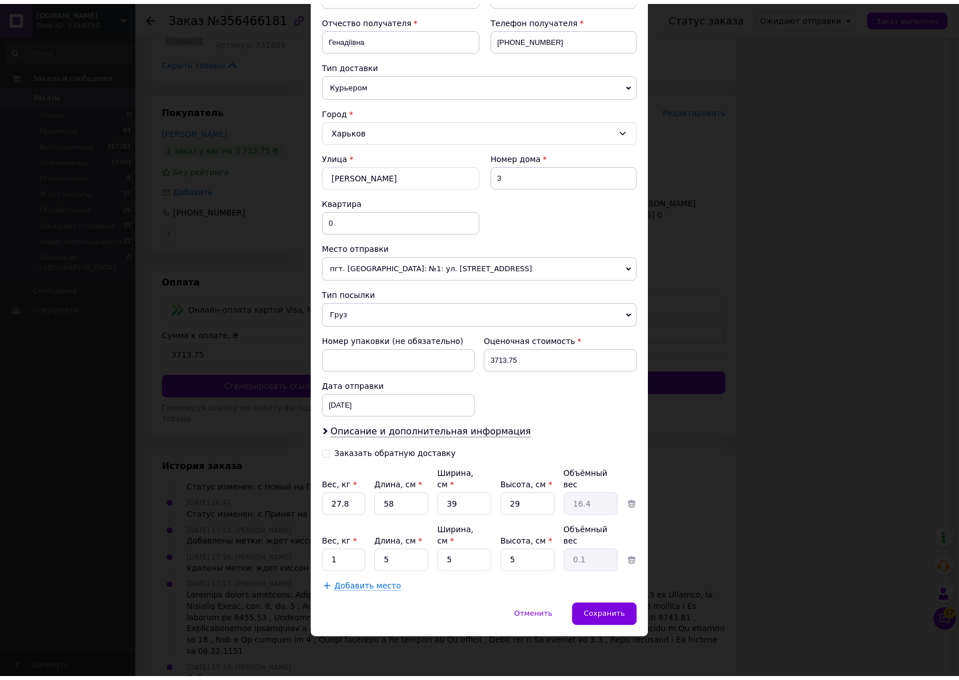
scroll to position [312, 0]
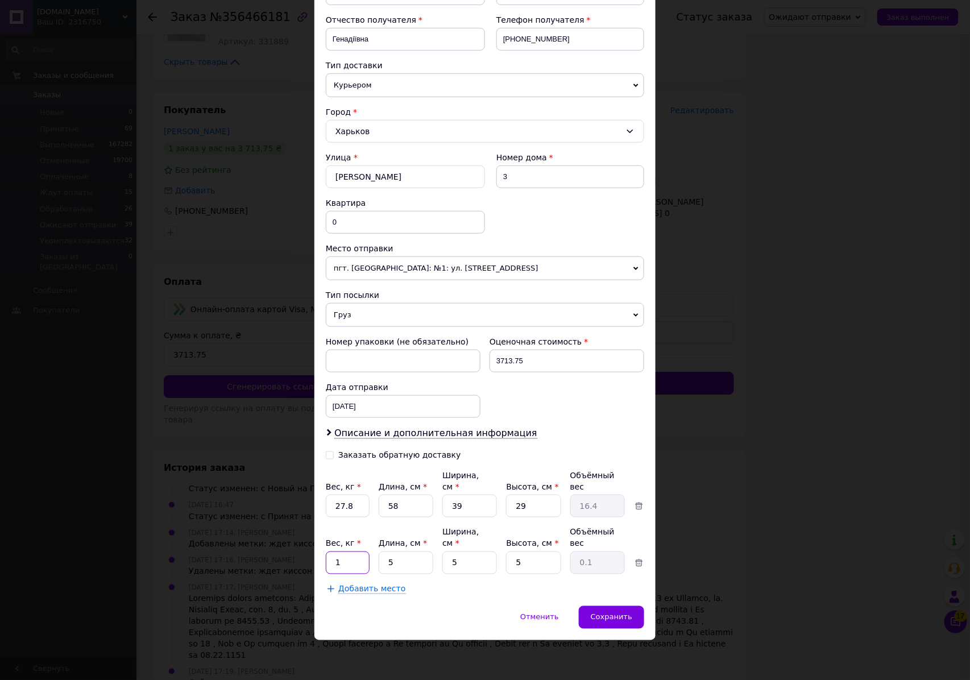
click at [350, 518] on input "1" at bounding box center [348, 506] width 44 height 23
type input "10.2"
type input "38"
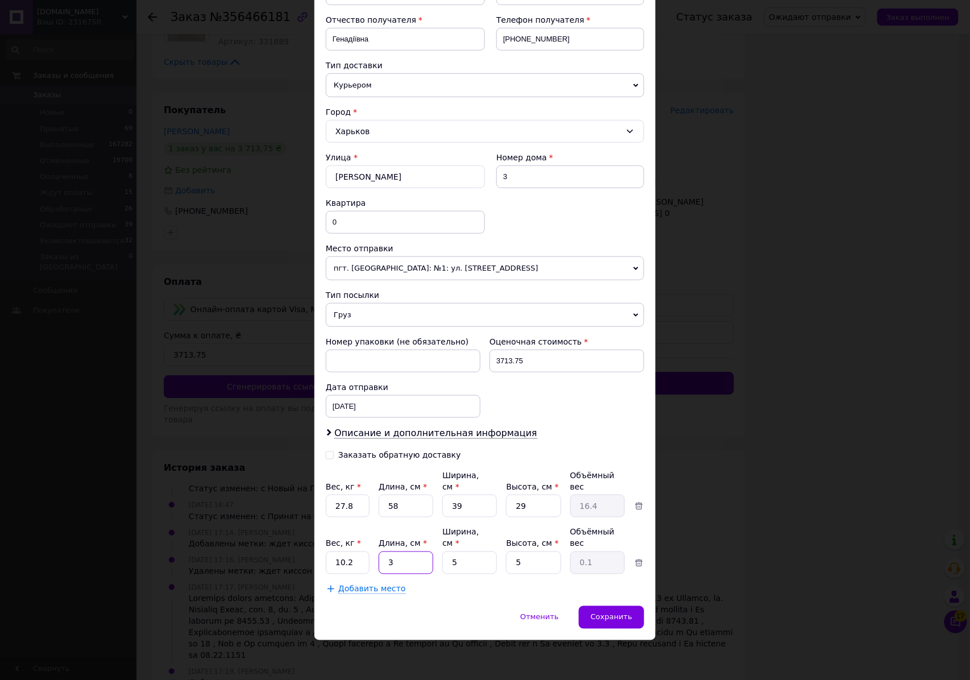
type input "0.24"
type input "38"
type input "3"
type input "0.14"
type input "30"
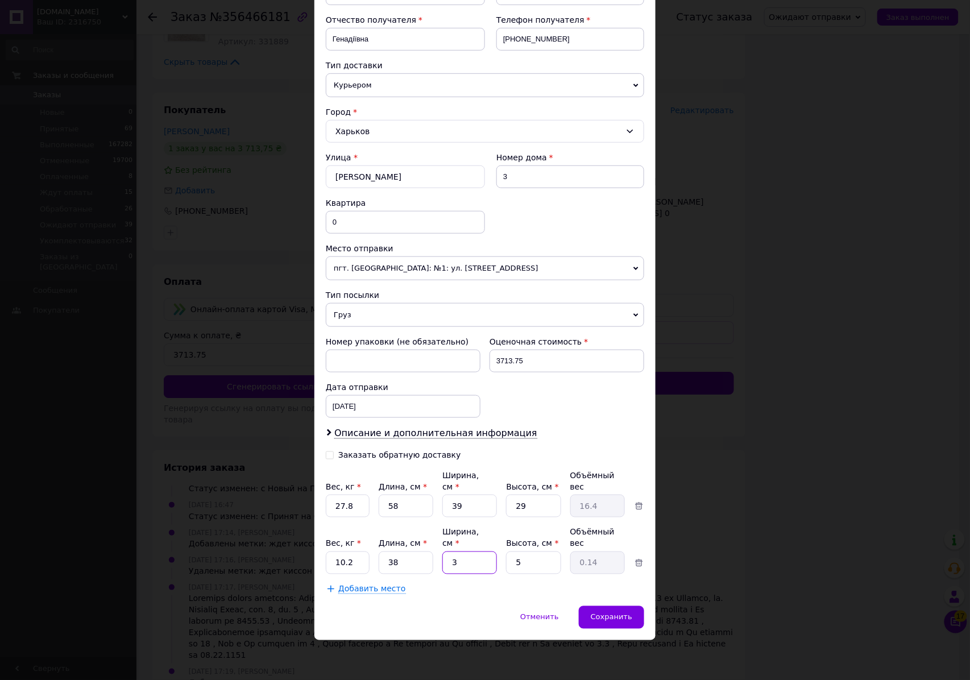
type input "1.43"
type input "30"
type input "2"
type input "0.57"
type input "21"
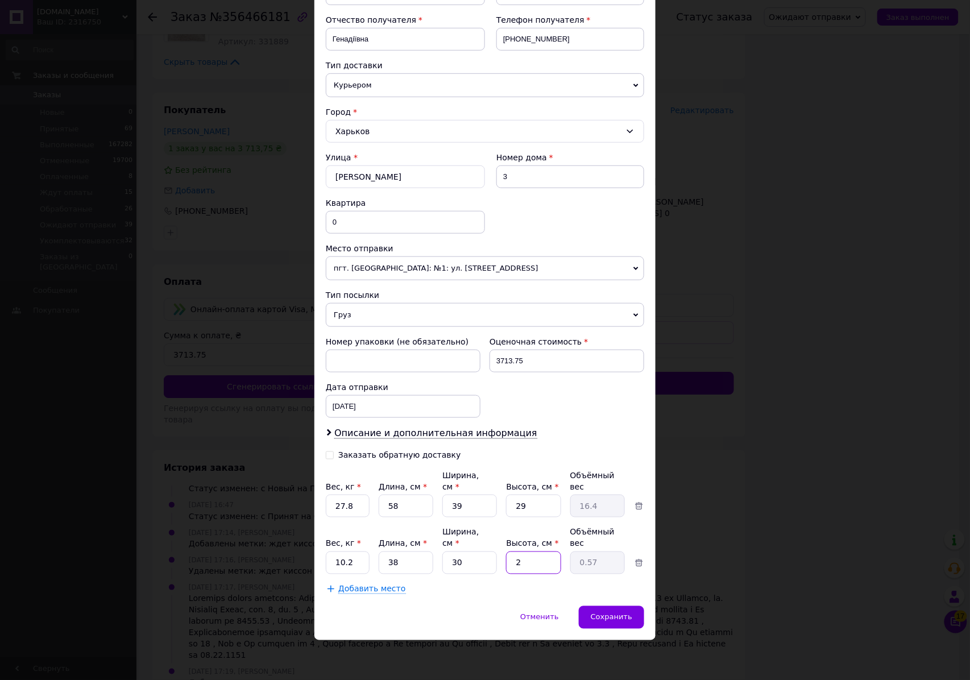
type input "5.99"
type input "21"
click at [603, 619] on span "Сохранить" at bounding box center [612, 617] width 42 height 9
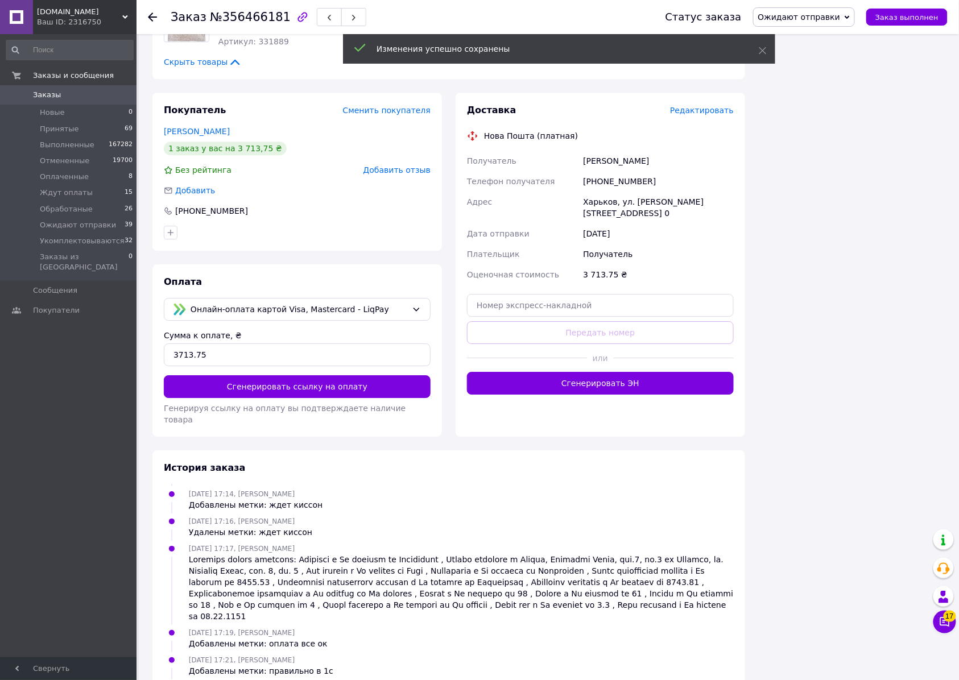
scroll to position [183, 0]
click at [603, 395] on button "Сгенерировать ЭН" at bounding box center [600, 383] width 267 height 23
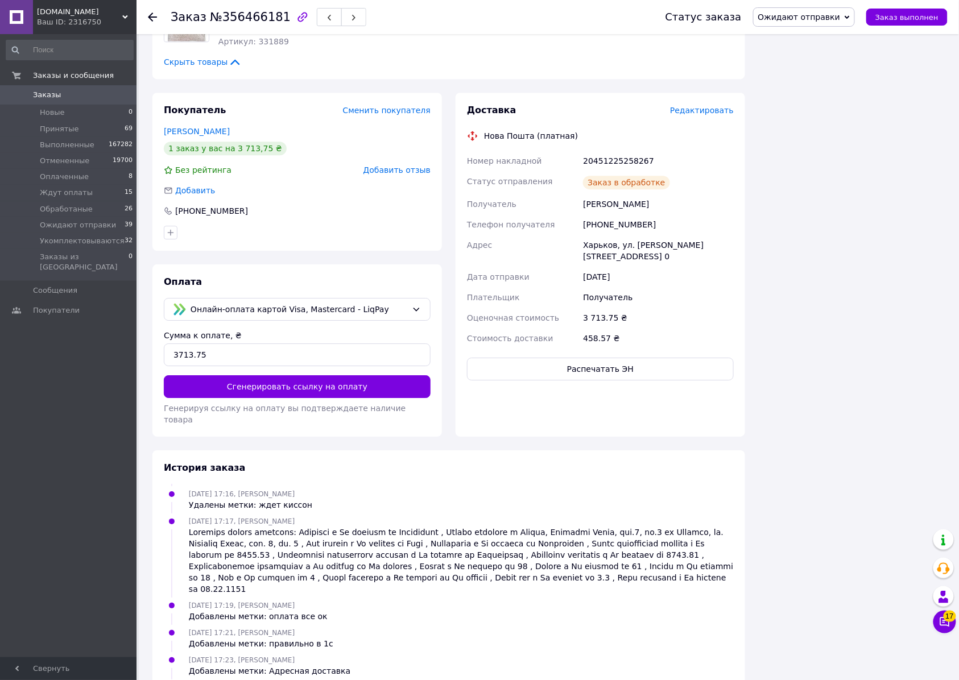
scroll to position [215, 0]
click at [622, 171] on div "20451225258267" at bounding box center [658, 161] width 155 height 20
copy div "20451225258267"
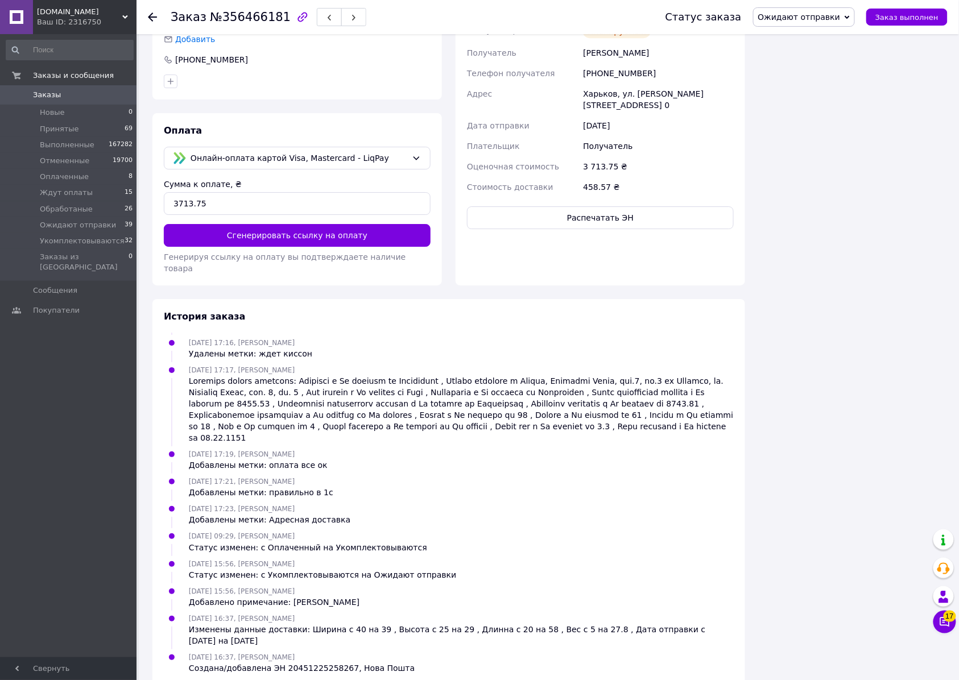
scroll to position [1213, 0]
click at [581, 229] on button "Распечатать ЭН" at bounding box center [600, 217] width 267 height 23
click at [42, 96] on span "Заказы" at bounding box center [47, 95] width 28 height 10
